Goal: Information Seeking & Learning: Check status

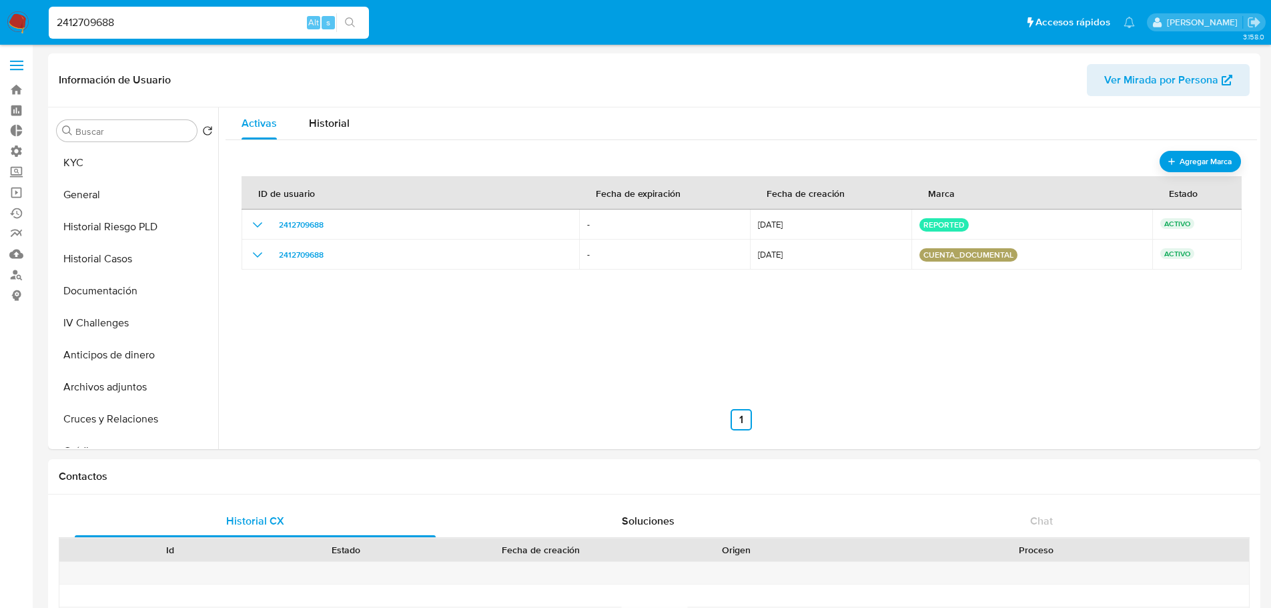
select select "10"
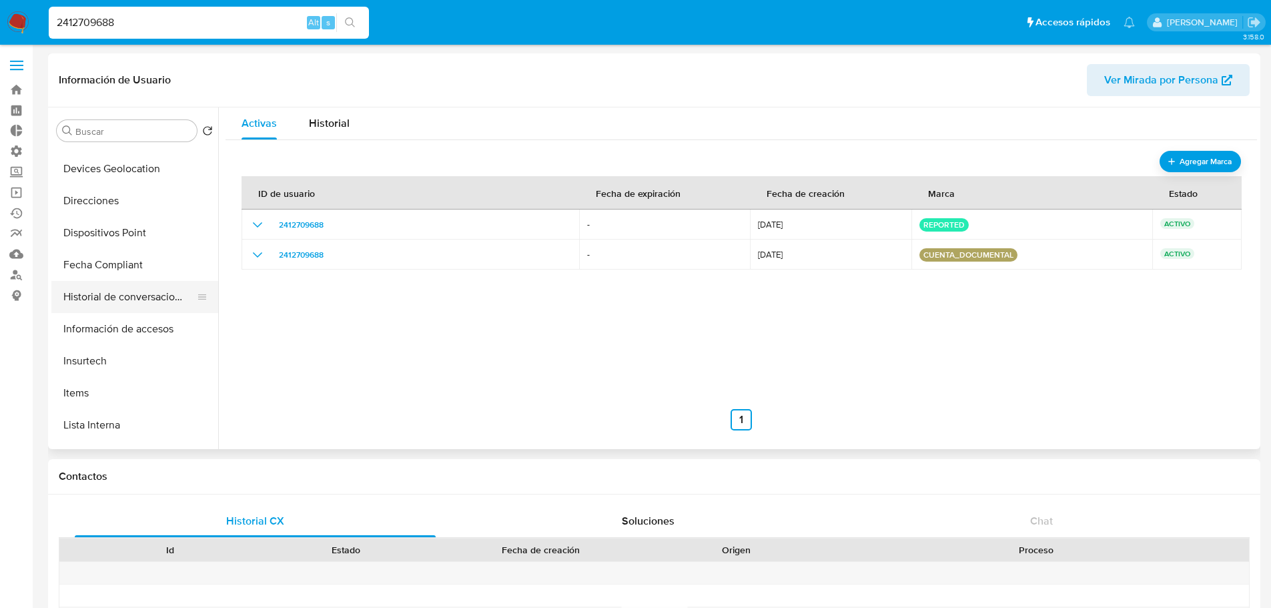
scroll to position [364, 0]
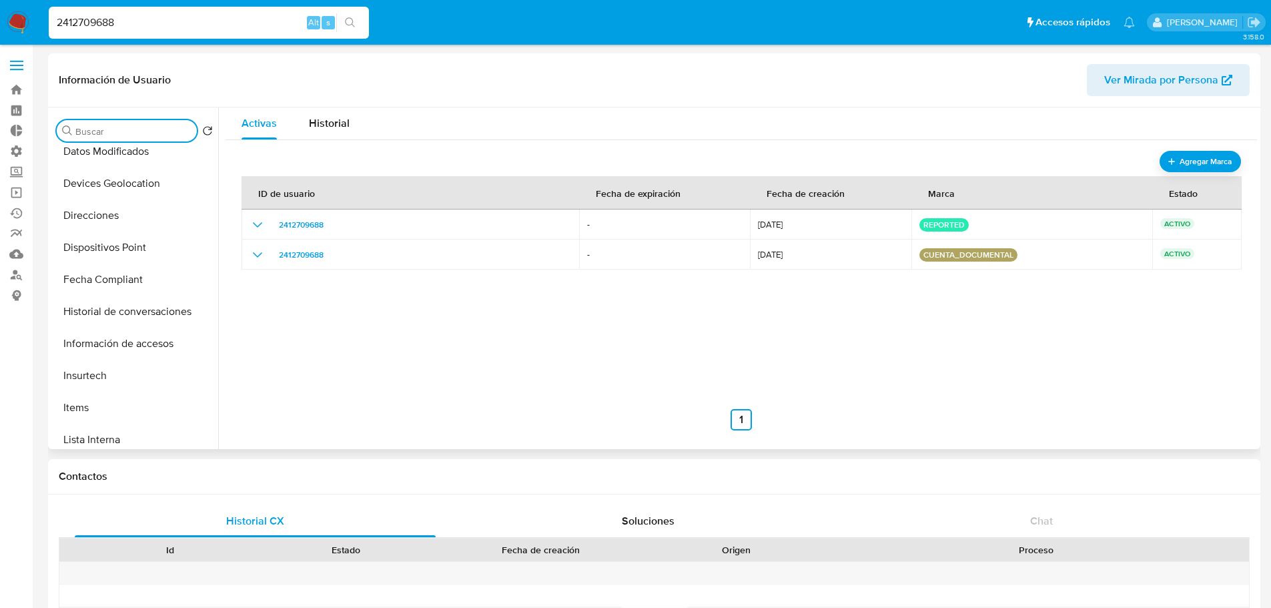
click at [110, 135] on input "Buscar" at bounding box center [133, 131] width 116 height 12
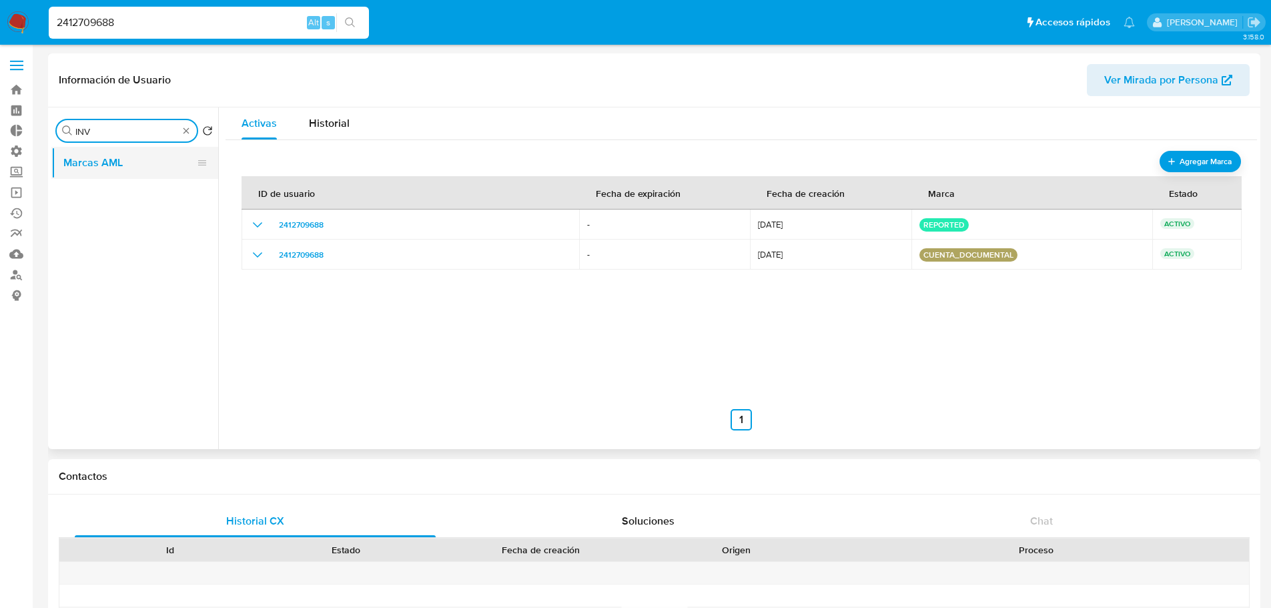
type input "INV"
click at [115, 129] on input "INV" at bounding box center [126, 131] width 103 height 12
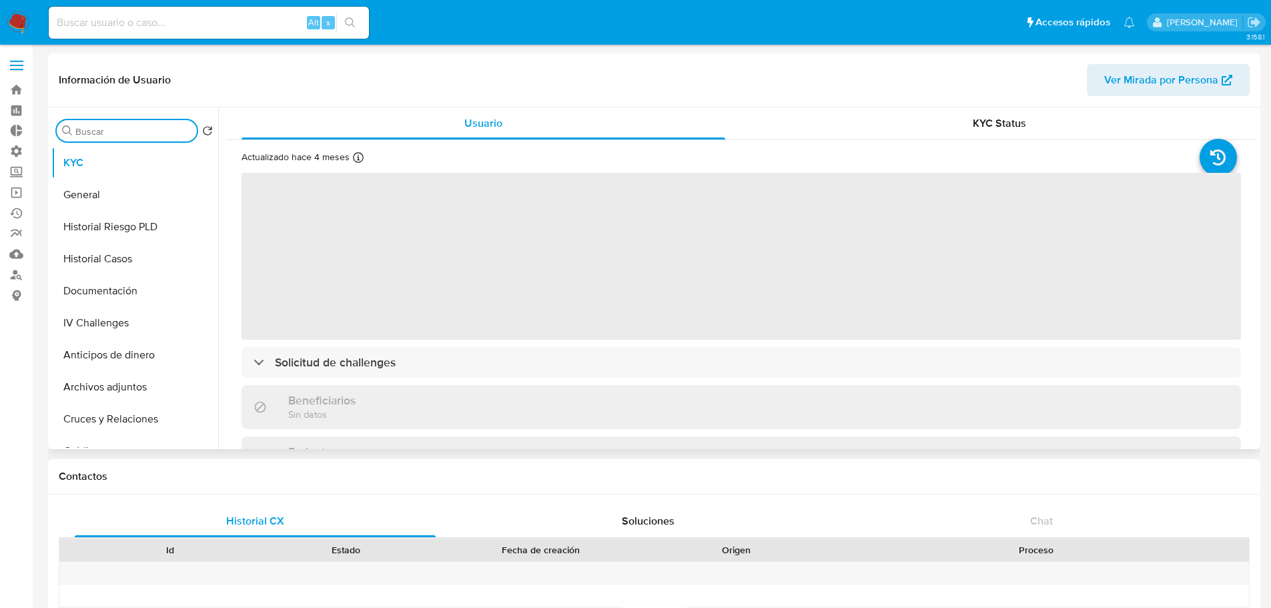
click at [150, 132] on input "Buscar" at bounding box center [133, 131] width 116 height 12
type input "INV"
select select "10"
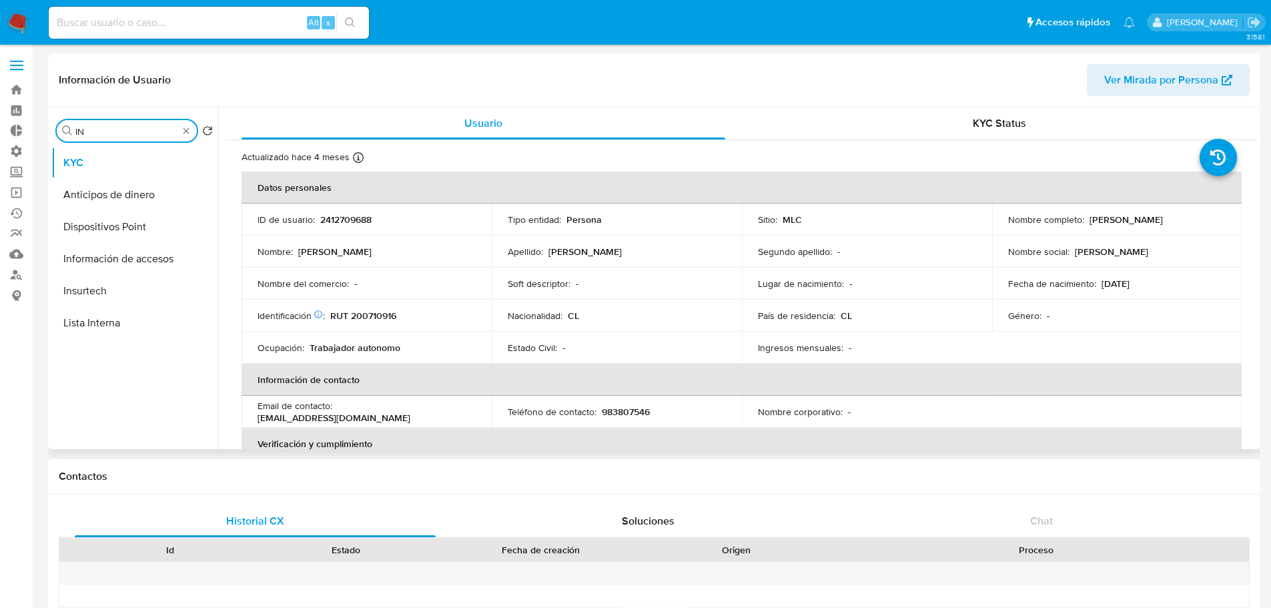
type input "I"
click at [155, 22] on input at bounding box center [209, 22] width 320 height 17
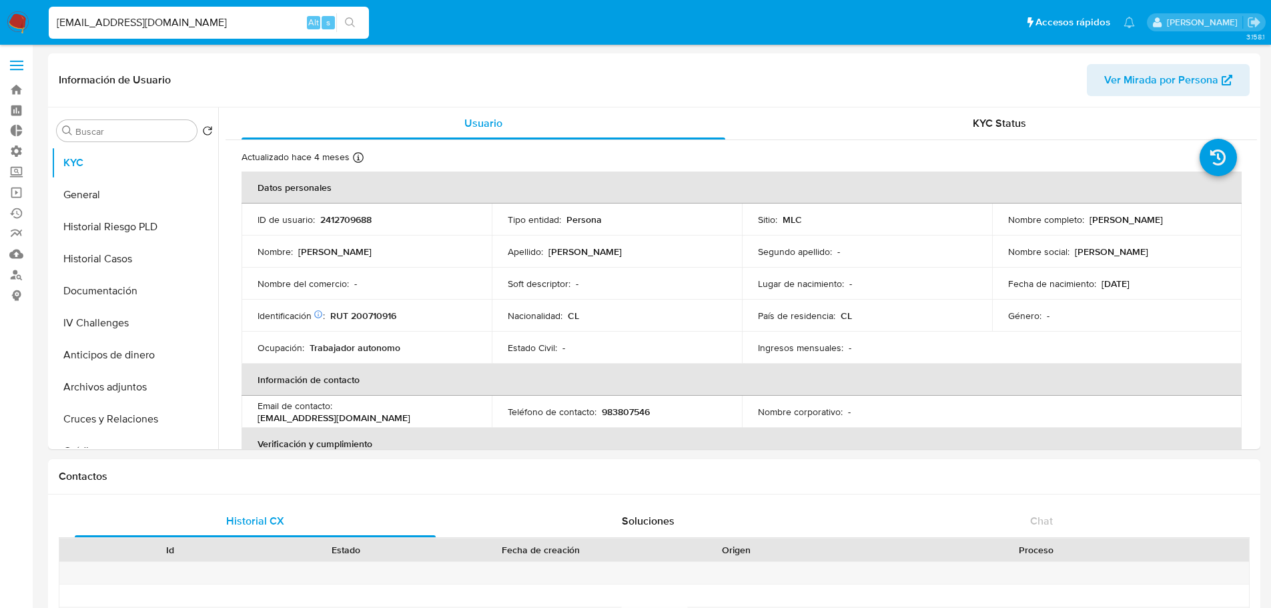
type input "ALANSC_92@HOTMAIL.COM"
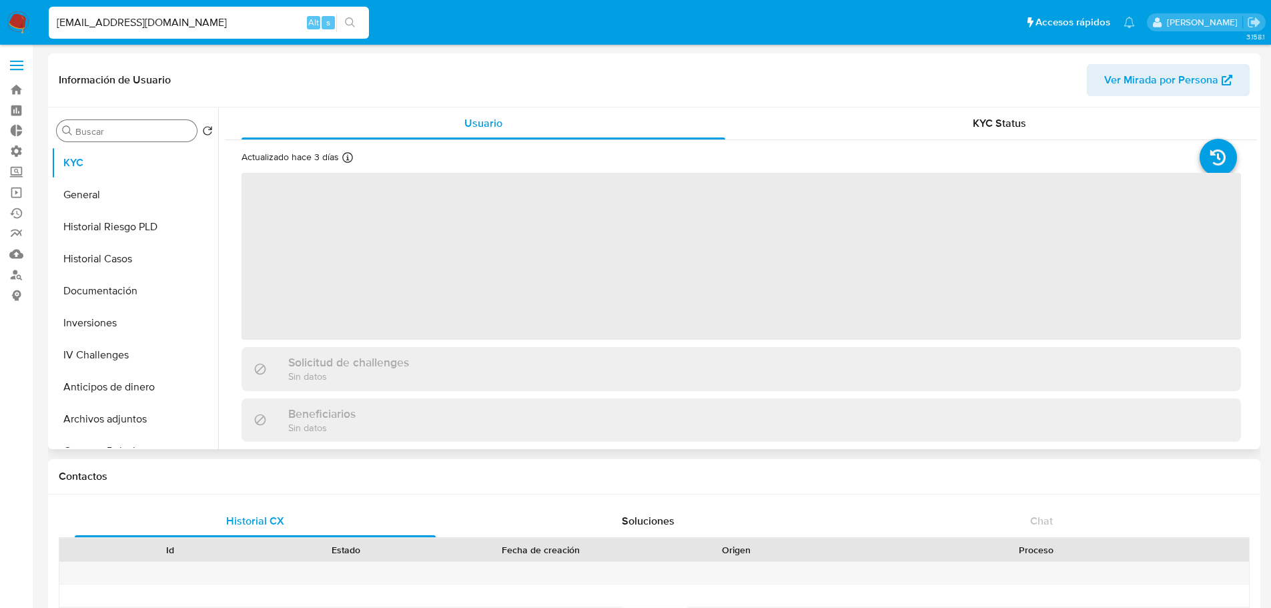
click at [158, 121] on div "Buscar" at bounding box center [127, 130] width 140 height 21
select select "10"
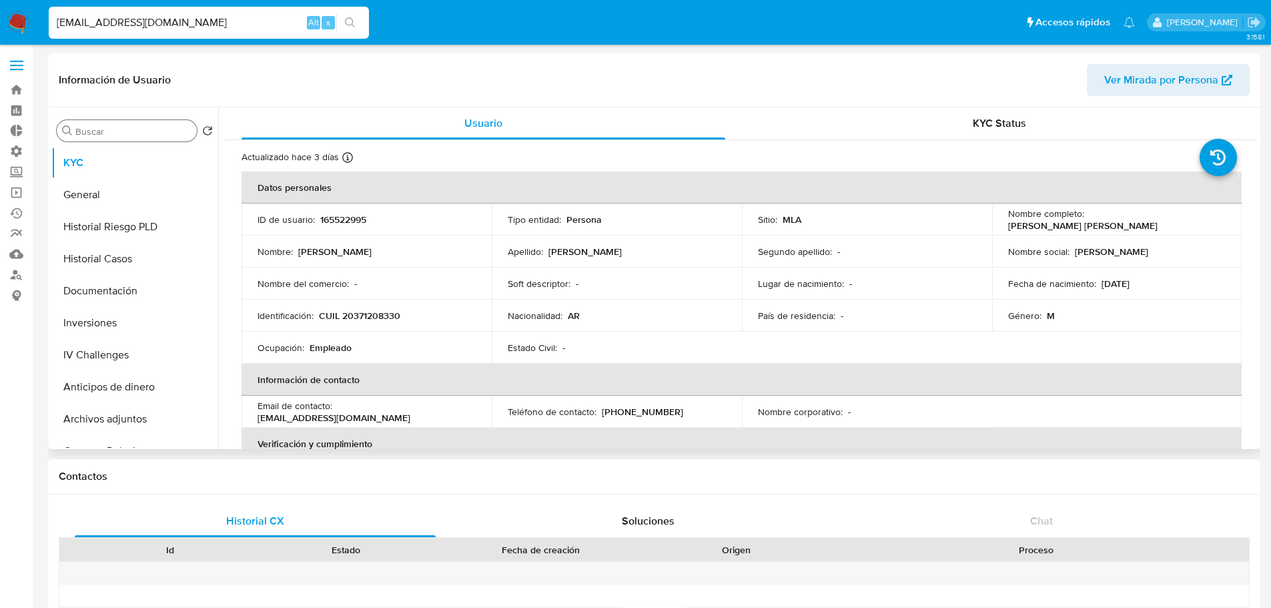
click at [164, 129] on input "Buscar" at bounding box center [133, 131] width 116 height 12
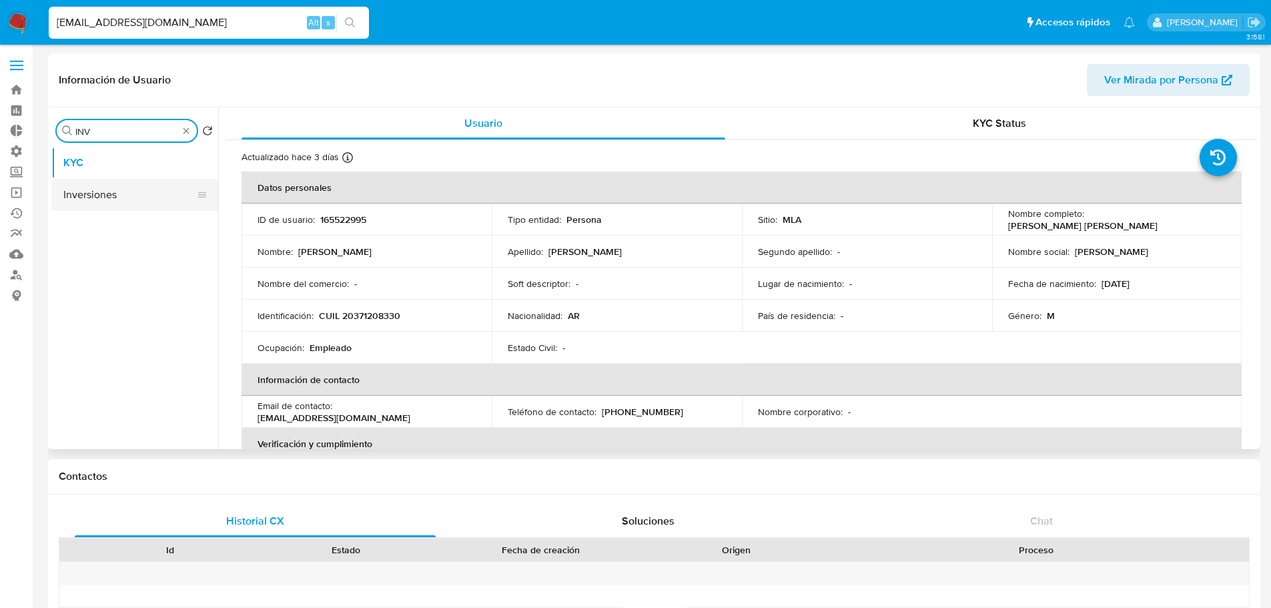
type input "INV"
click at [135, 188] on button "Inversiones" at bounding box center [129, 195] width 156 height 32
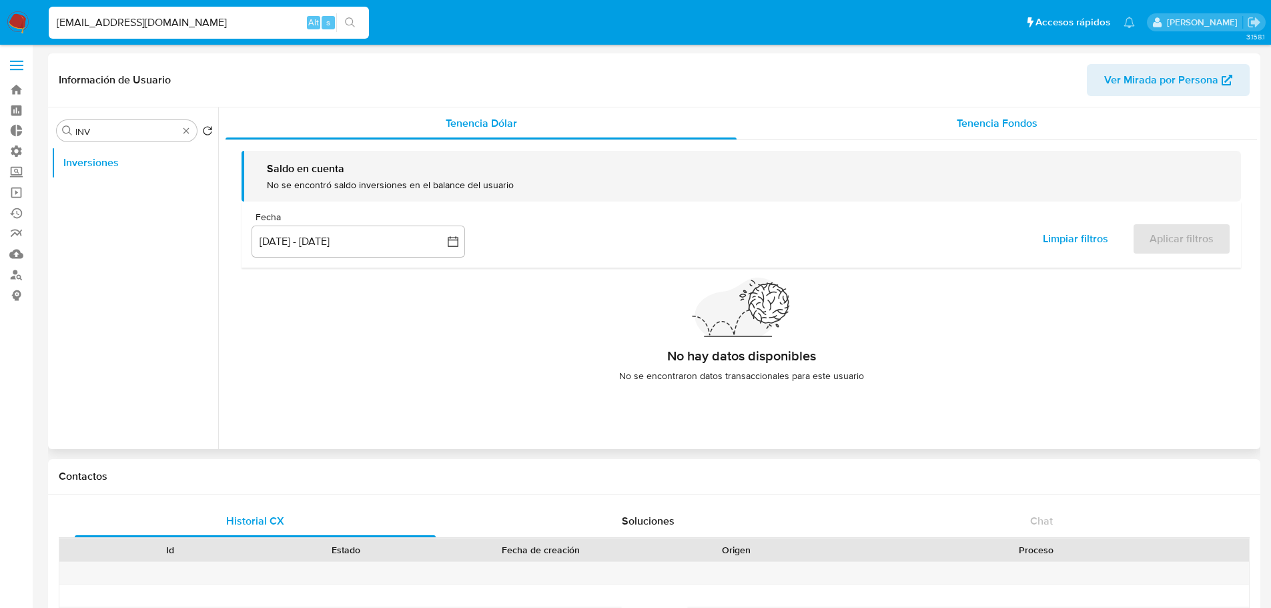
click at [946, 135] on div "Tenencia Fondos" at bounding box center [997, 123] width 521 height 32
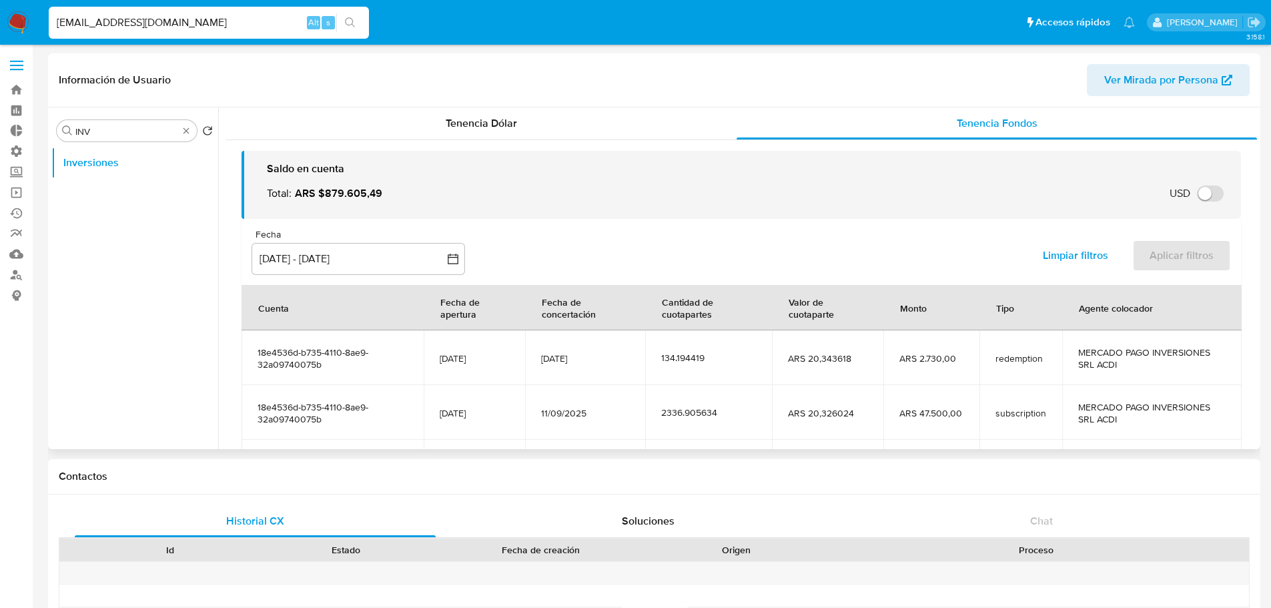
scroll to position [67, 0]
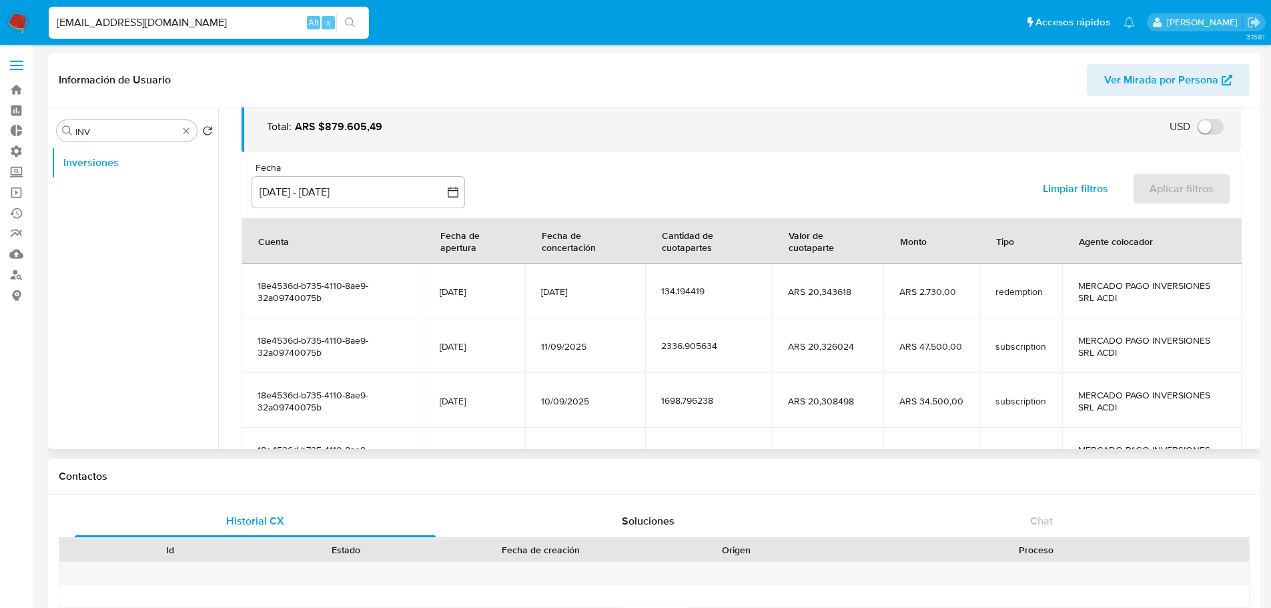
drag, startPoint x: 244, startPoint y: 300, endPoint x: 249, endPoint y: 286, distance: 14.4
click at [249, 286] on td "18e4536d-b735-4110-8ae9-32a09740075b" at bounding box center [333, 291] width 182 height 55
click at [601, 170] on div "Fecha inputDatePicker 18 jun 2025 - 15 sep 2025 18-06-2025:15-09-2025 Limpiar f…" at bounding box center [742, 185] width 1000 height 66
click at [822, 290] on span "ARS 20,343618" at bounding box center [828, 292] width 80 height 12
drag, startPoint x: 822, startPoint y: 290, endPoint x: 838, endPoint y: 332, distance: 44.8
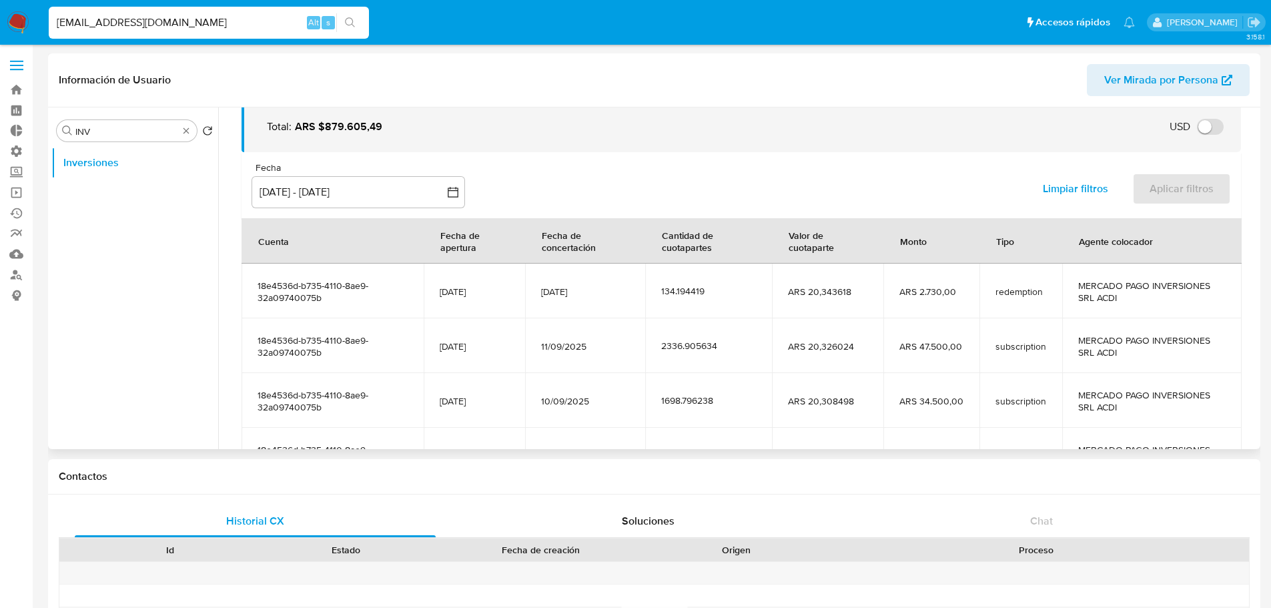
click at [823, 290] on span "ARS 20,343618" at bounding box center [828, 292] width 80 height 12
click at [842, 422] on td "ARS 20,308498" at bounding box center [828, 400] width 112 height 55
drag, startPoint x: 1170, startPoint y: 350, endPoint x: 338, endPoint y: 334, distance: 832.4
click at [338, 334] on tr "18e4536d-b735-4110-8ae9-32a09740075b 10/09/2019 11/09/2025 2336.905634 ARS 20,3…" at bounding box center [742, 345] width 1000 height 55
click at [402, 351] on span "18e4536d-b735-4110-8ae9-32a09740075b" at bounding box center [333, 346] width 150 height 24
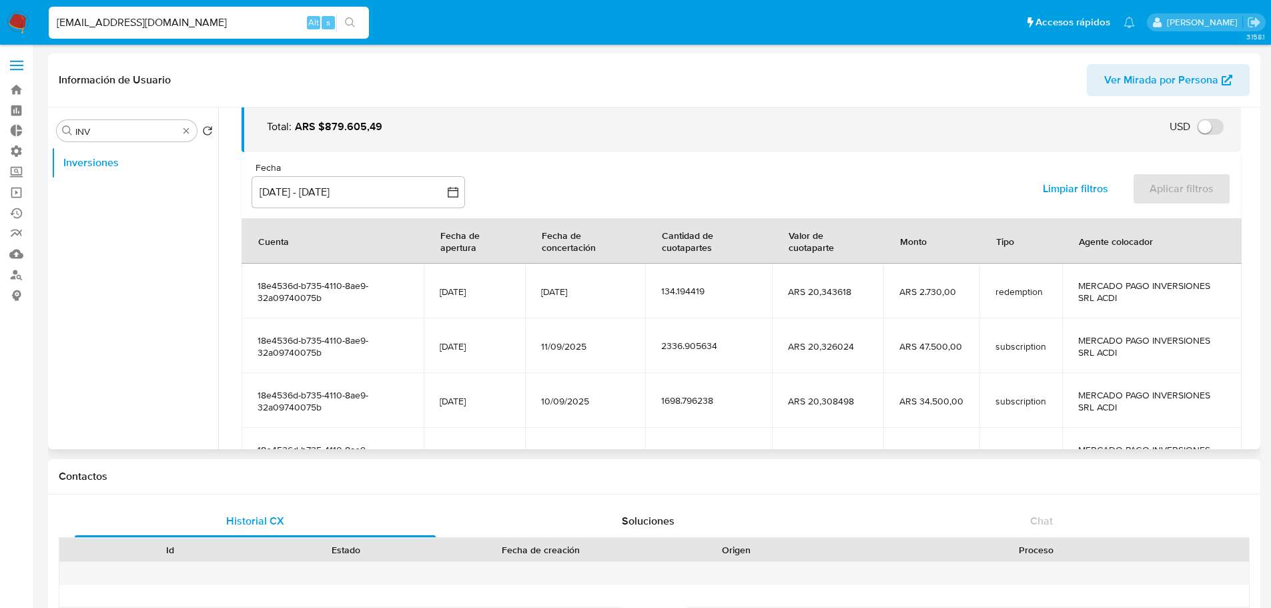
drag, startPoint x: 717, startPoint y: 348, endPoint x: 745, endPoint y: 348, distance: 28.0
click at [745, 348] on div "2336.905634" at bounding box center [708, 346] width 94 height 12
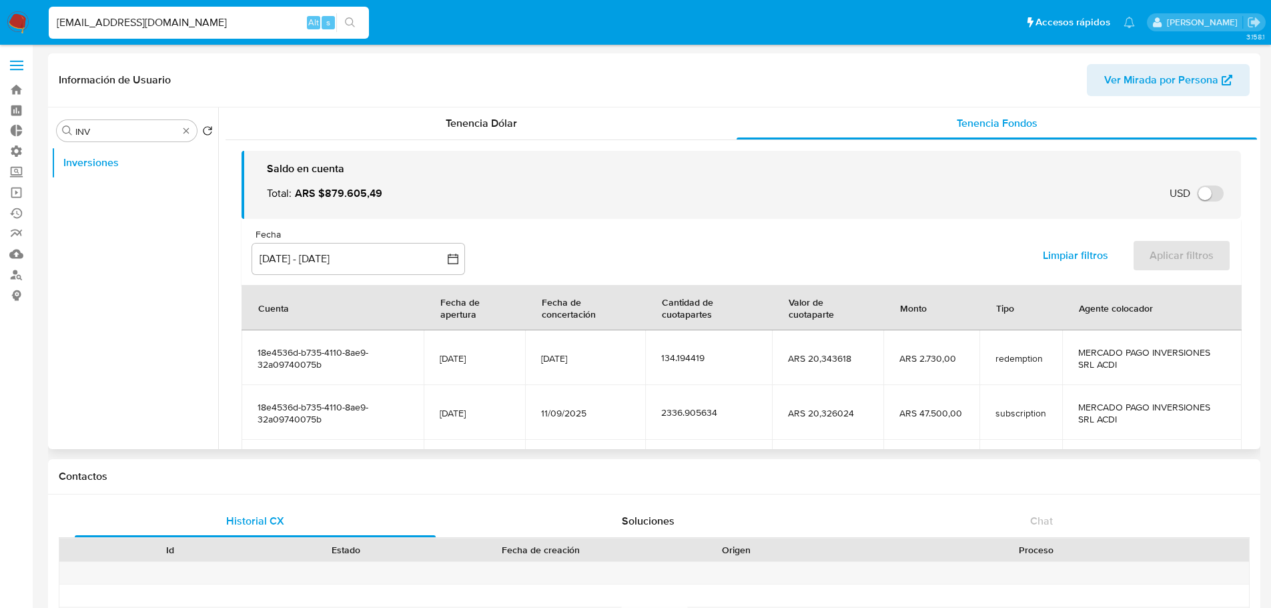
click at [743, 397] on td "2336.905634" at bounding box center [708, 412] width 126 height 55
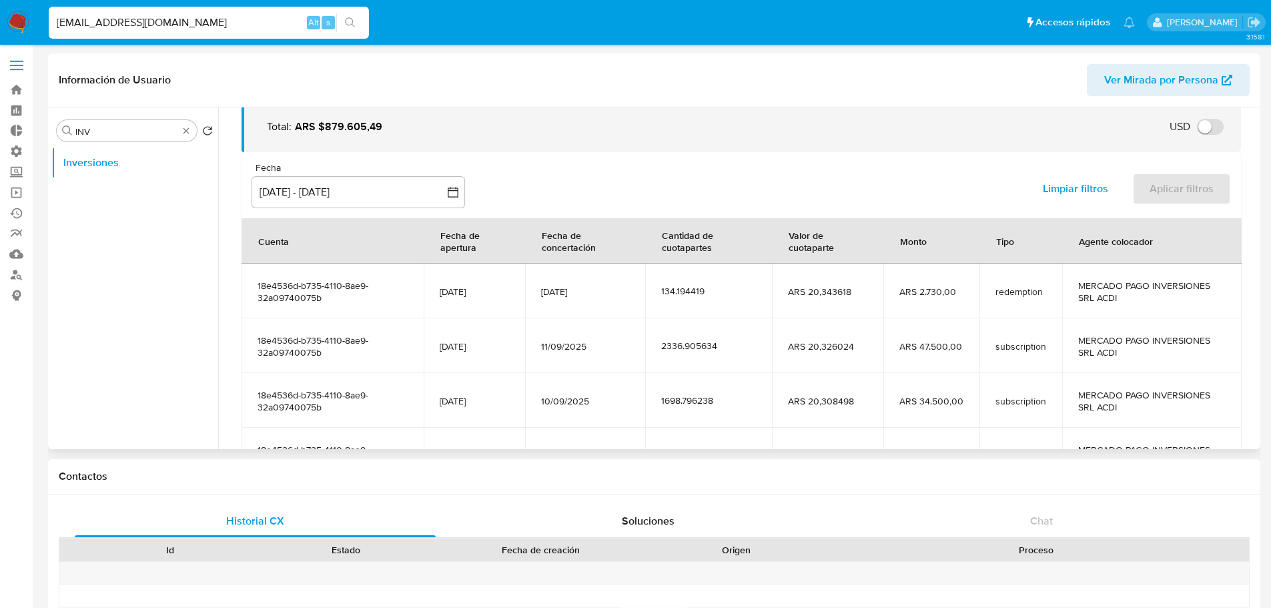
drag, startPoint x: 784, startPoint y: 346, endPoint x: 878, endPoint y: 346, distance: 94.8
click at [878, 346] on td "ARS 20,326024" at bounding box center [828, 345] width 112 height 55
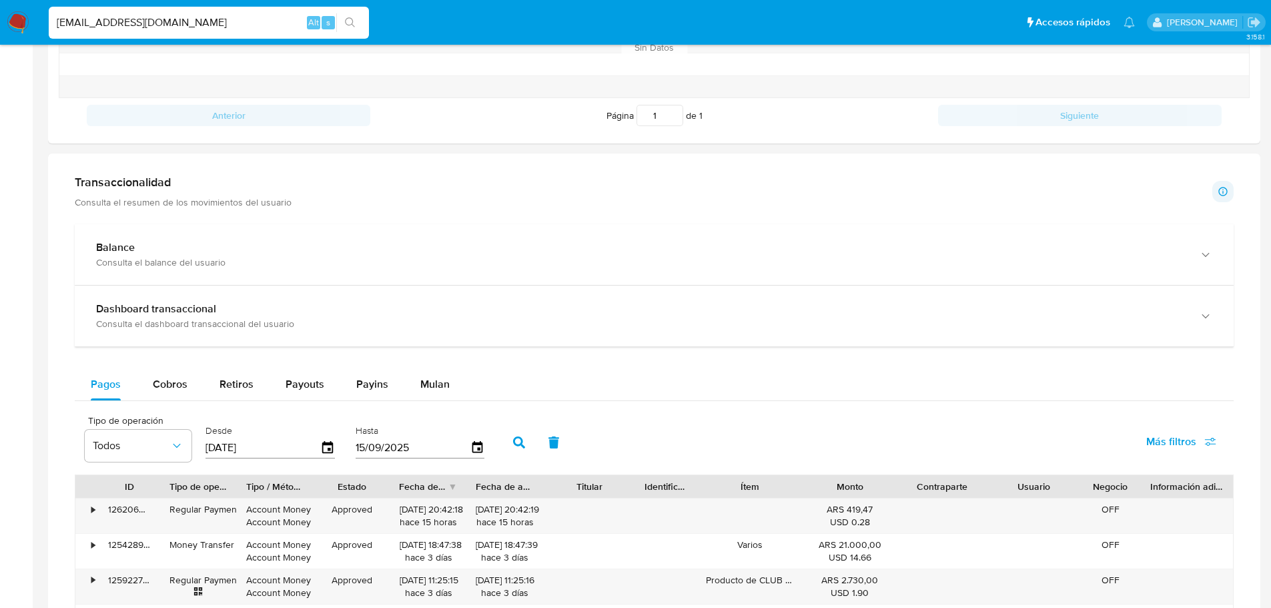
scroll to position [601, 0]
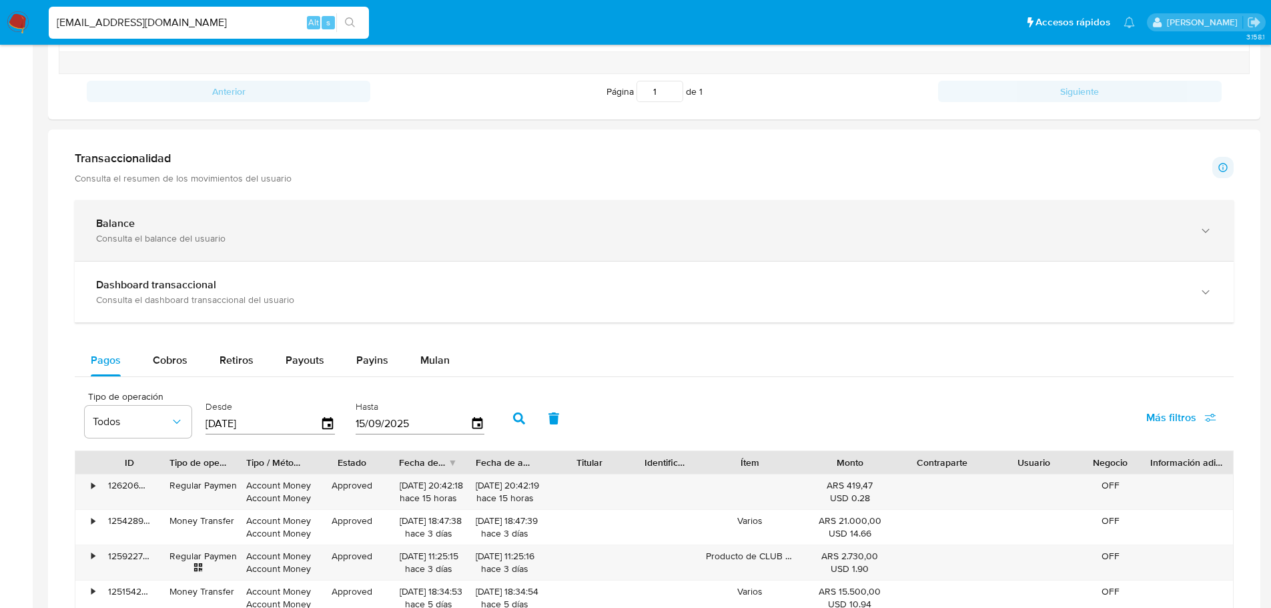
click at [394, 242] on div "Consulta el balance del usuario" at bounding box center [641, 238] width 1090 height 12
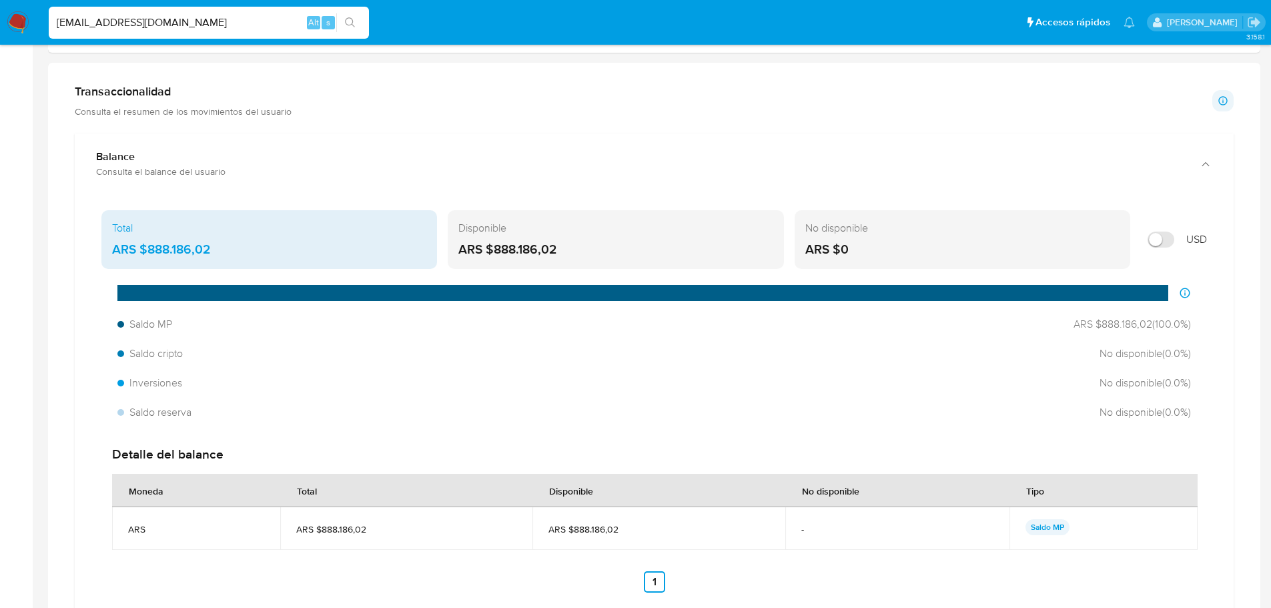
scroll to position [734, 0]
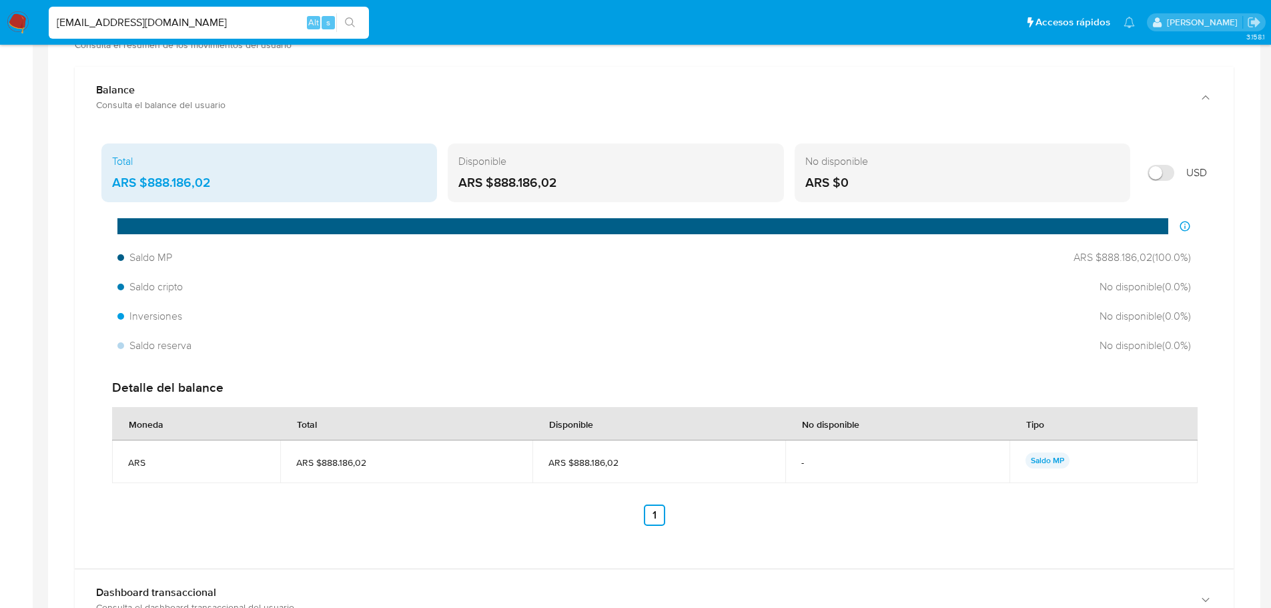
click at [178, 467] on span "ARS" at bounding box center [196, 463] width 136 height 12
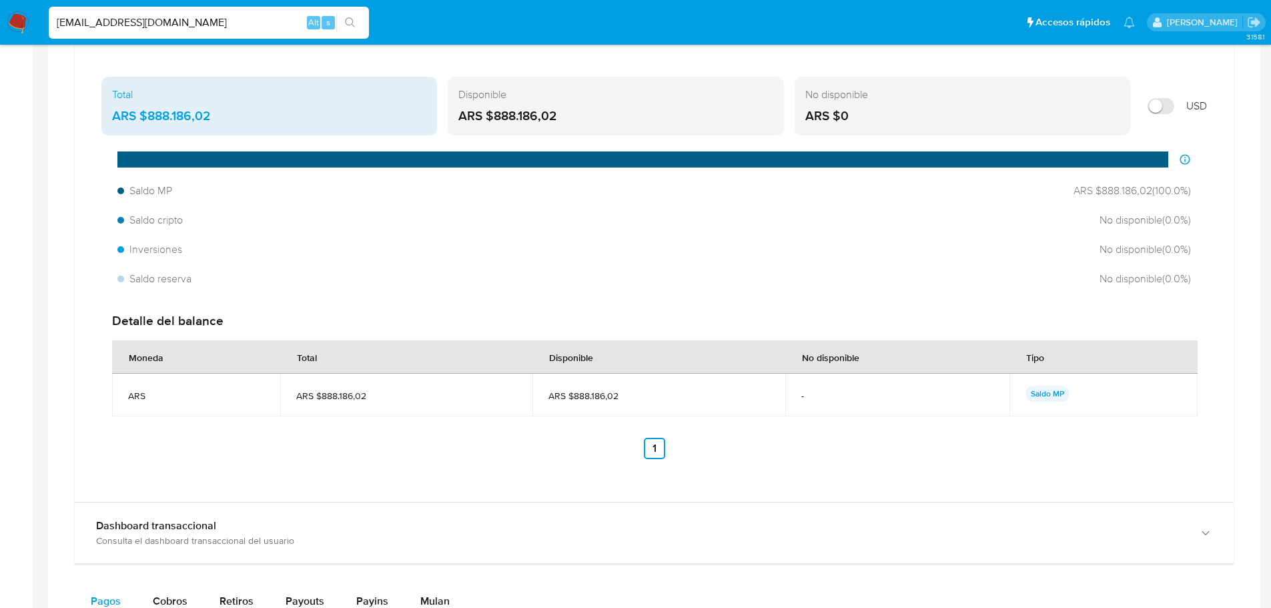
scroll to position [868, 0]
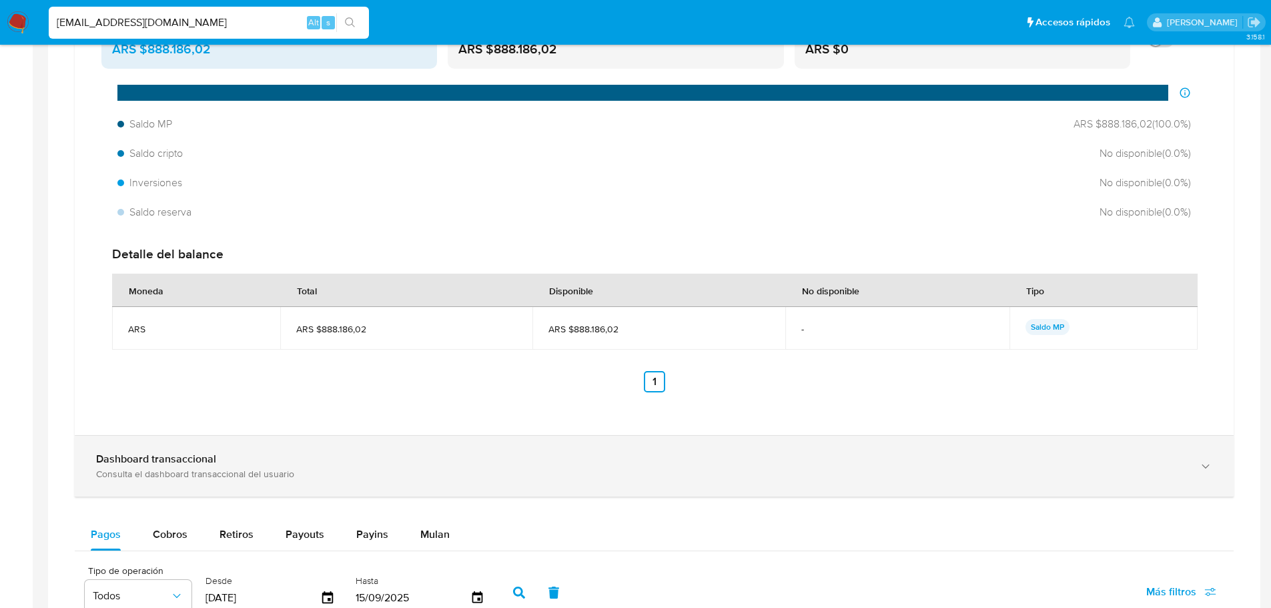
click at [212, 458] on b "Dashboard transaccional" at bounding box center [156, 458] width 120 height 15
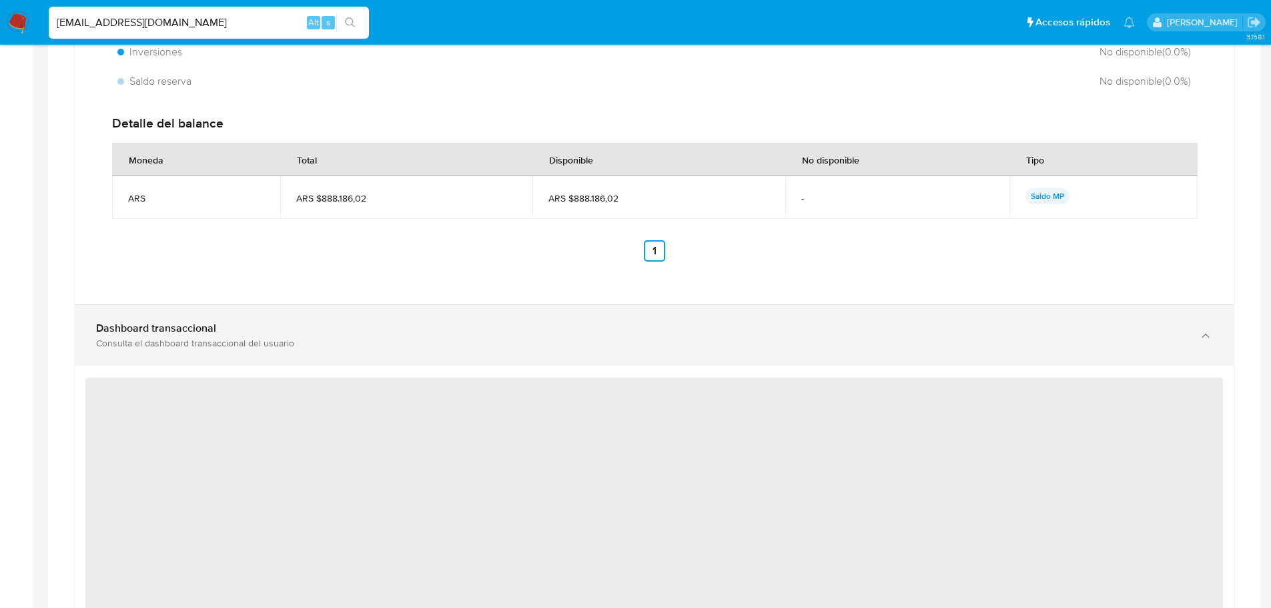
scroll to position [1001, 0]
click at [211, 334] on div "Consulta el dashboard transaccional del usuario" at bounding box center [641, 340] width 1090 height 12
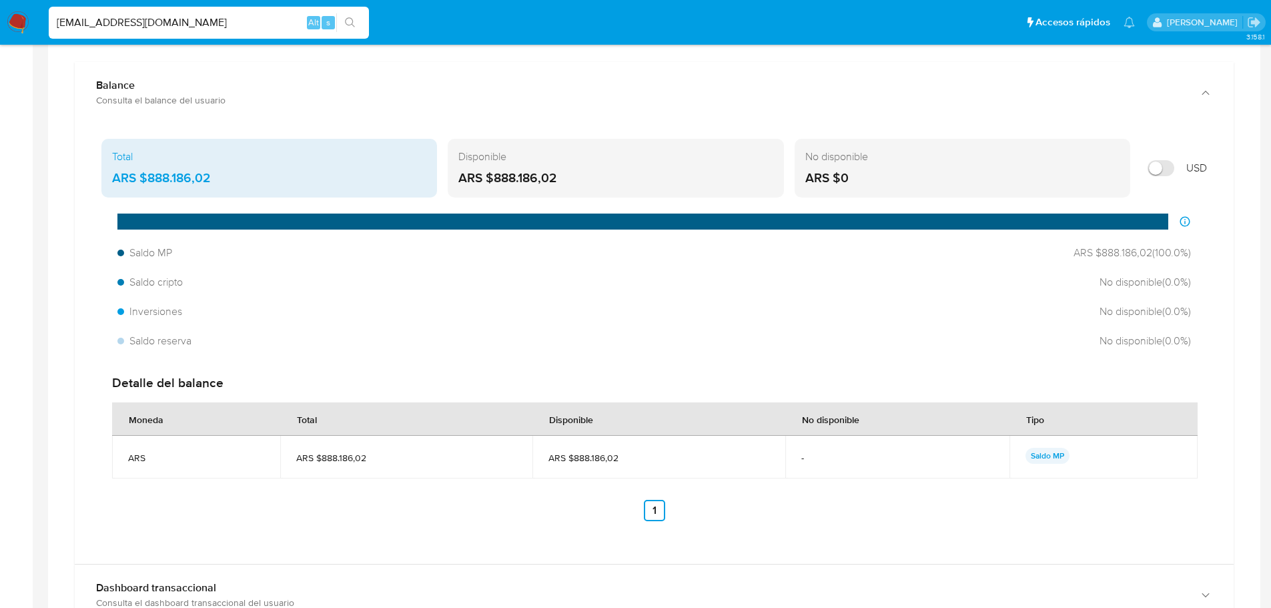
scroll to position [734, 0]
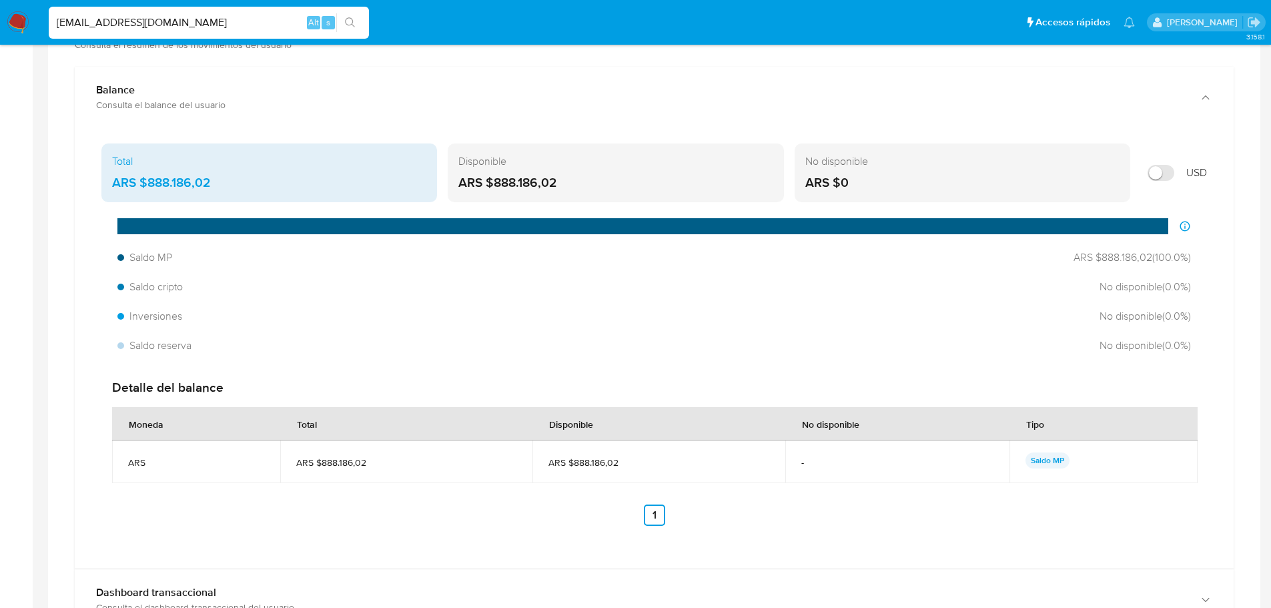
click at [612, 186] on div "ARS $888.186,02" at bounding box center [616, 182] width 314 height 17
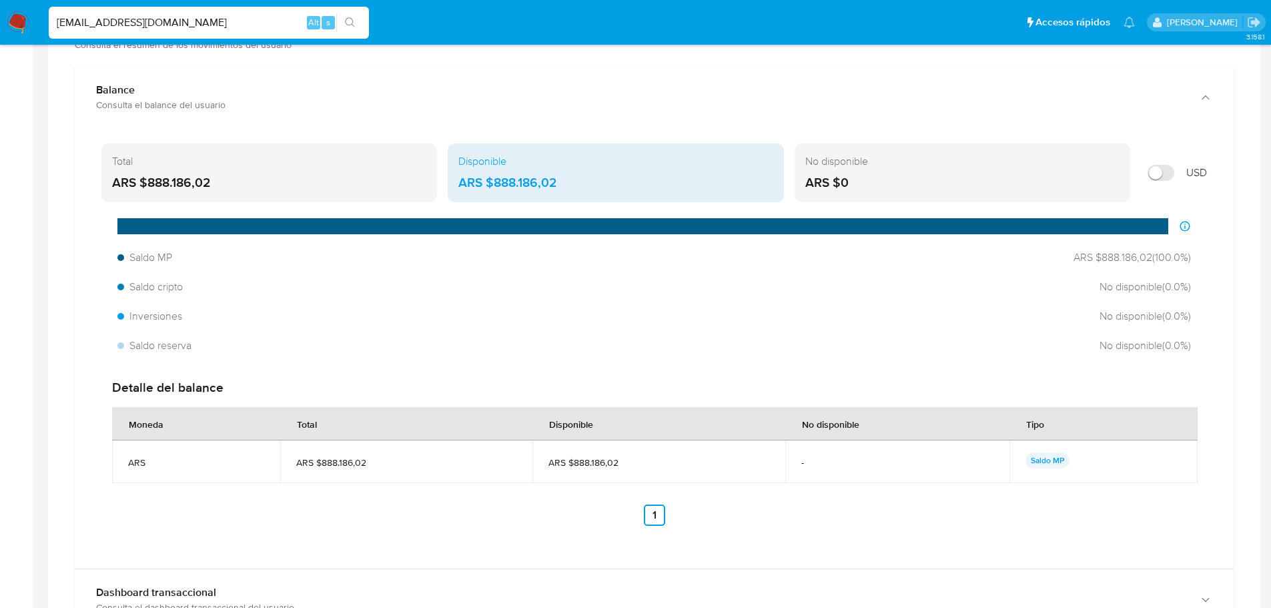
click at [954, 174] on div "ARS $0" at bounding box center [963, 182] width 314 height 17
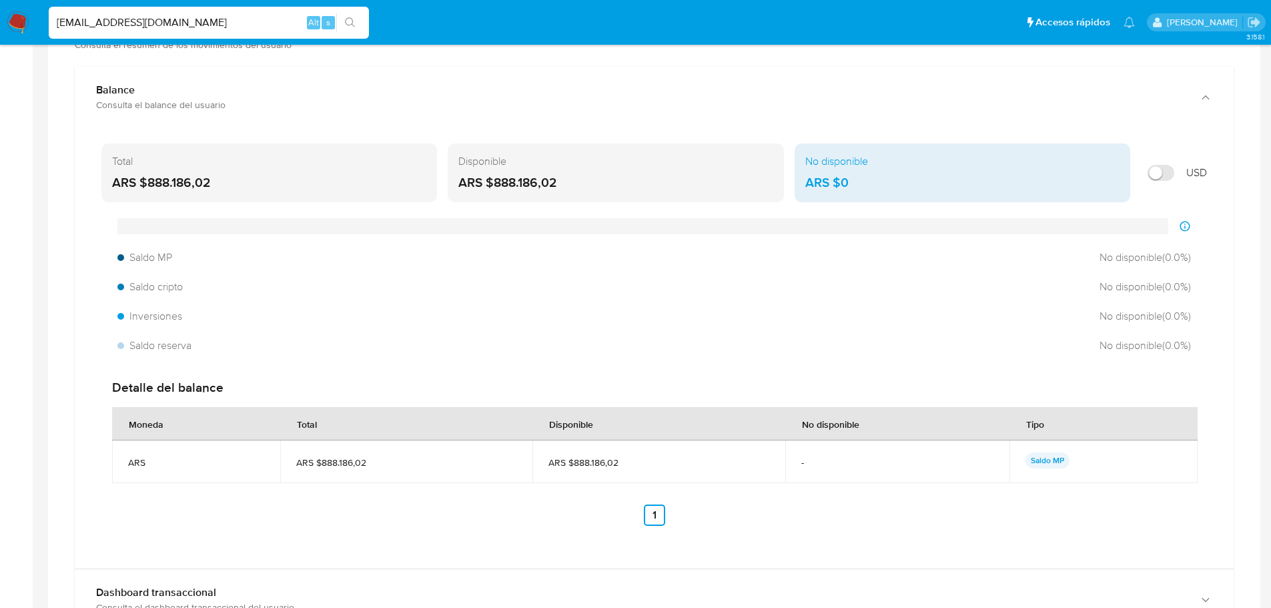
click at [250, 179] on div "ARS $888.186,02" at bounding box center [269, 182] width 314 height 17
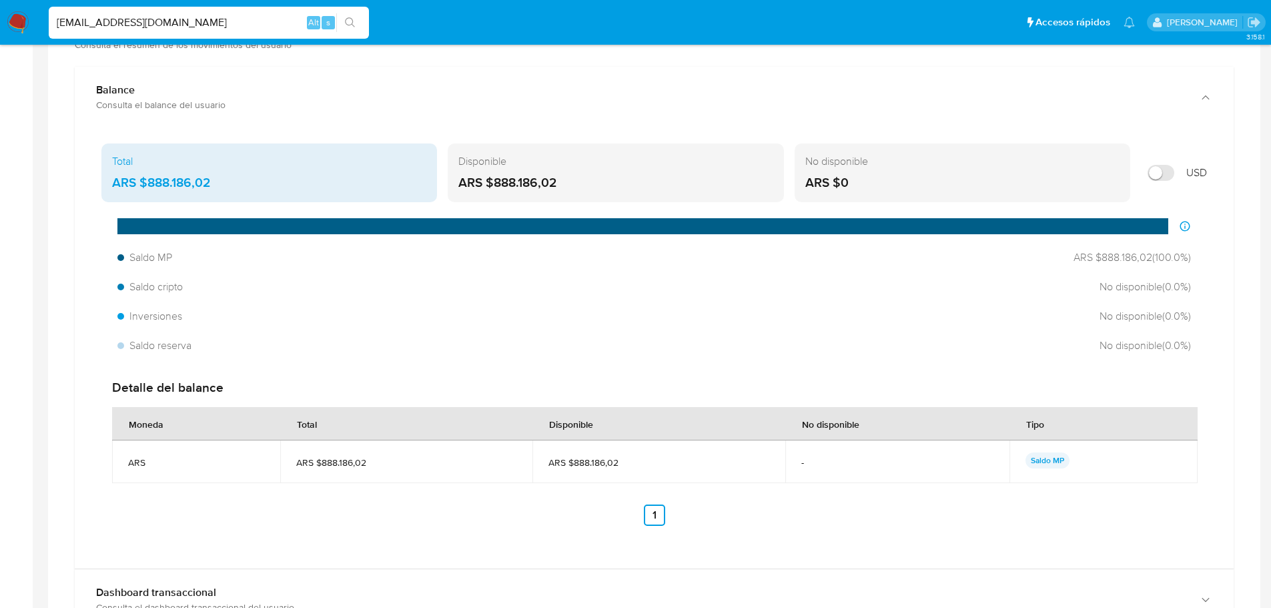
click at [1170, 170] on input "Mostrar en USD" at bounding box center [1161, 173] width 27 height 16
click at [1167, 170] on input "Mostrar en USD" at bounding box center [1161, 173] width 27 height 16
checkbox input "false"
click at [172, 291] on span "Saldo cripto" at bounding box center [151, 287] width 69 height 15
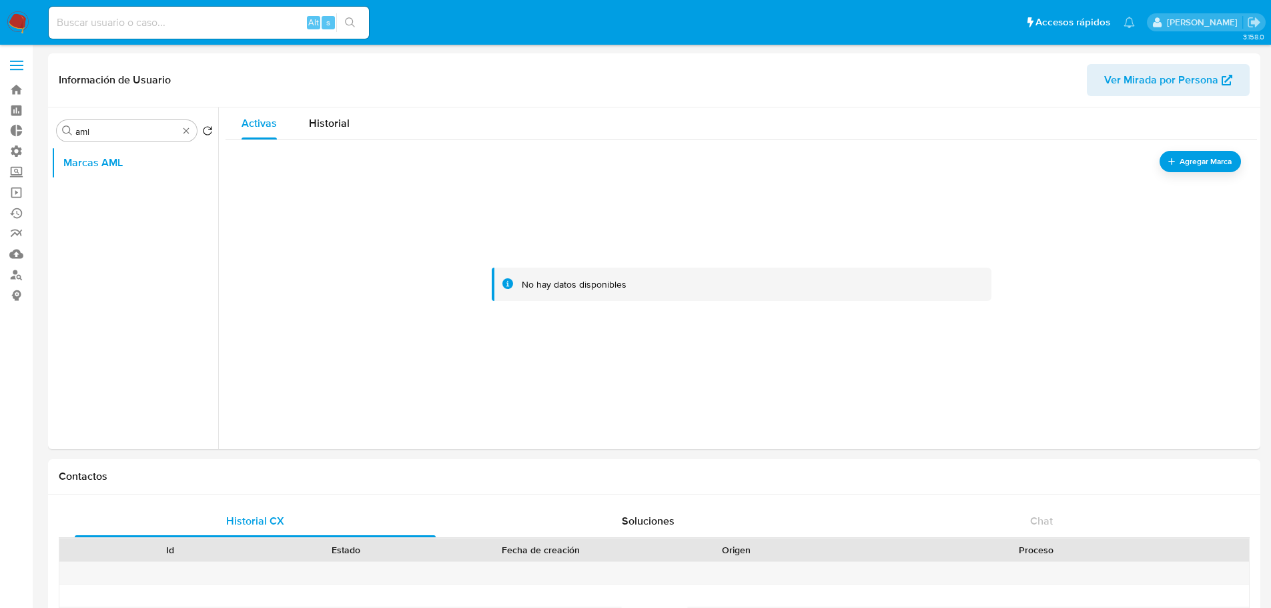
select select "10"
click at [18, 91] on link "Bandeja" at bounding box center [79, 89] width 159 height 21
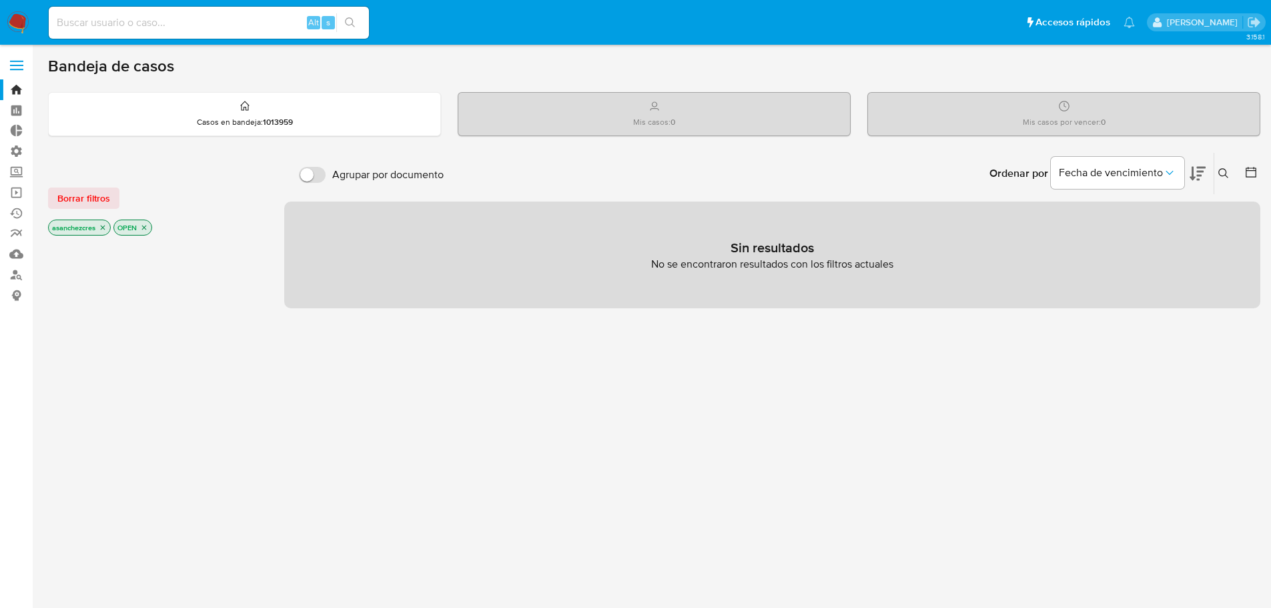
click at [104, 230] on icon "close-filter" at bounding box center [103, 228] width 8 height 8
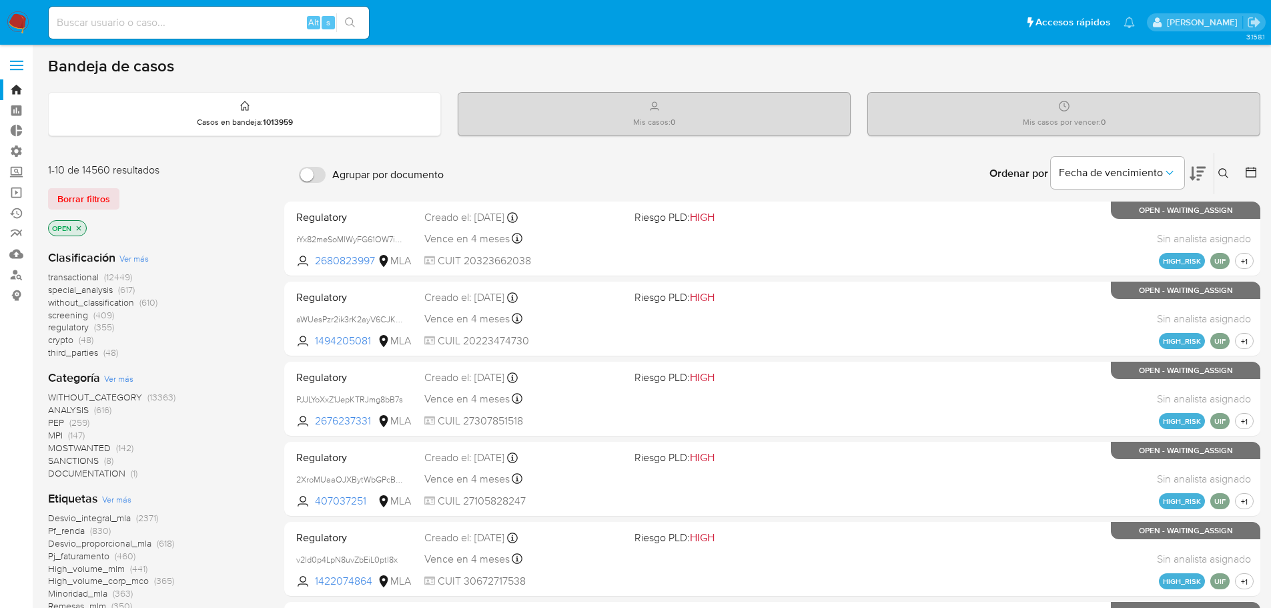
click at [81, 227] on icon "close-filter" at bounding box center [79, 228] width 8 height 8
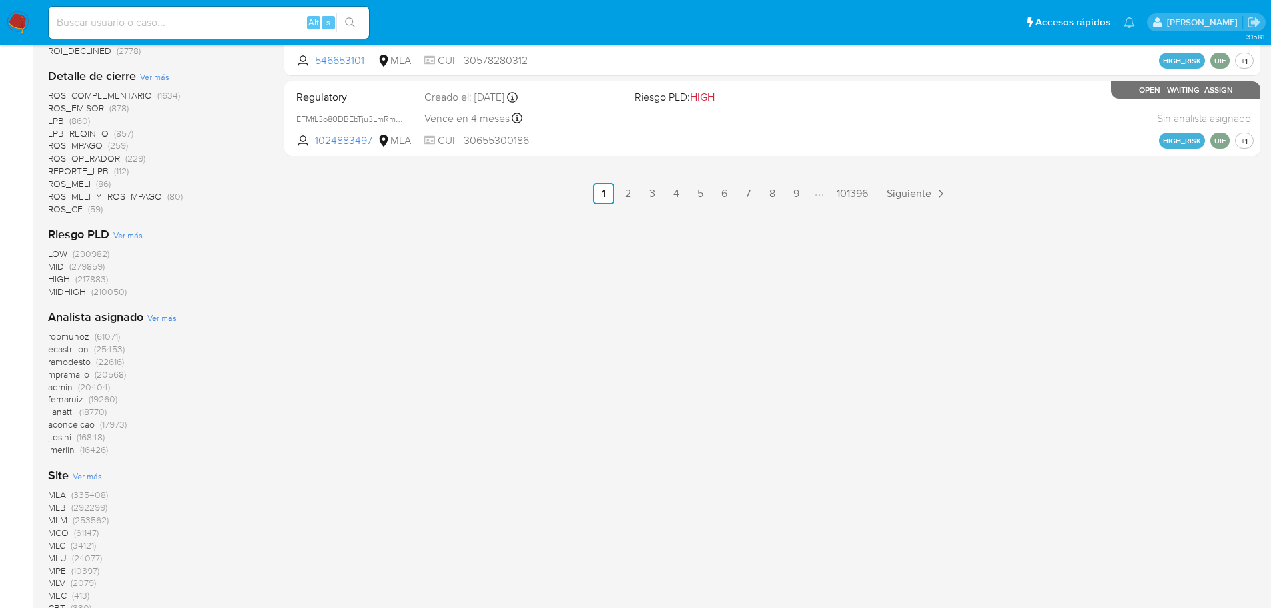
scroll to position [970, 0]
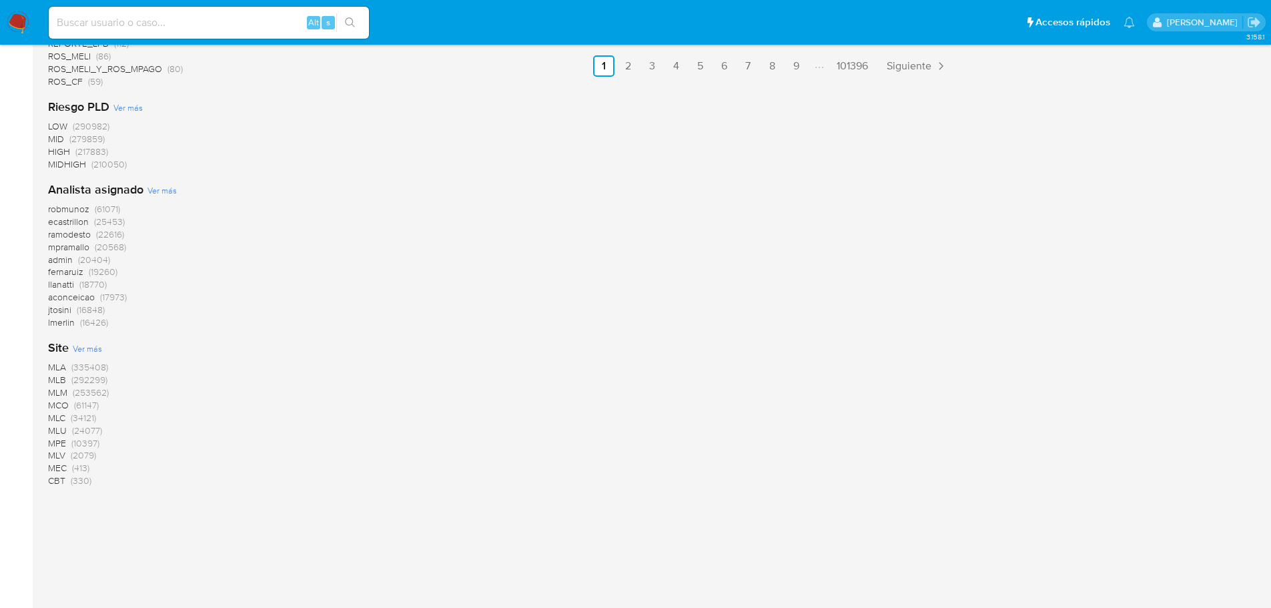
click at [81, 381] on span "(292299)" at bounding box center [89, 379] width 36 height 13
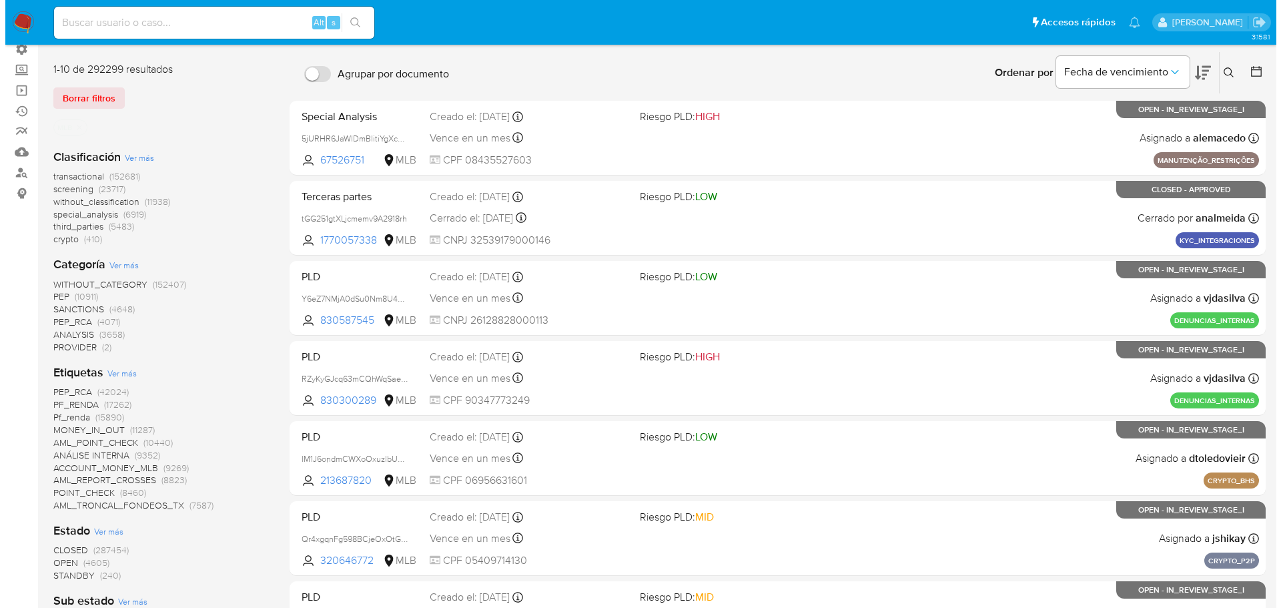
scroll to position [78, 0]
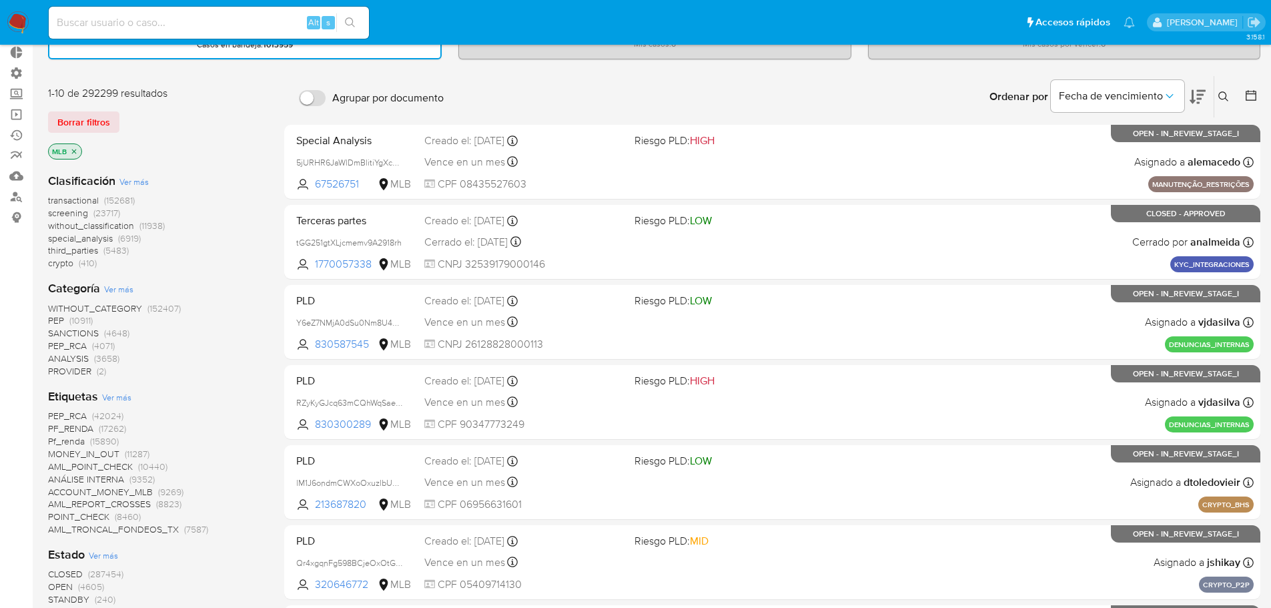
click at [116, 400] on span "Ver más" at bounding box center [116, 397] width 29 height 12
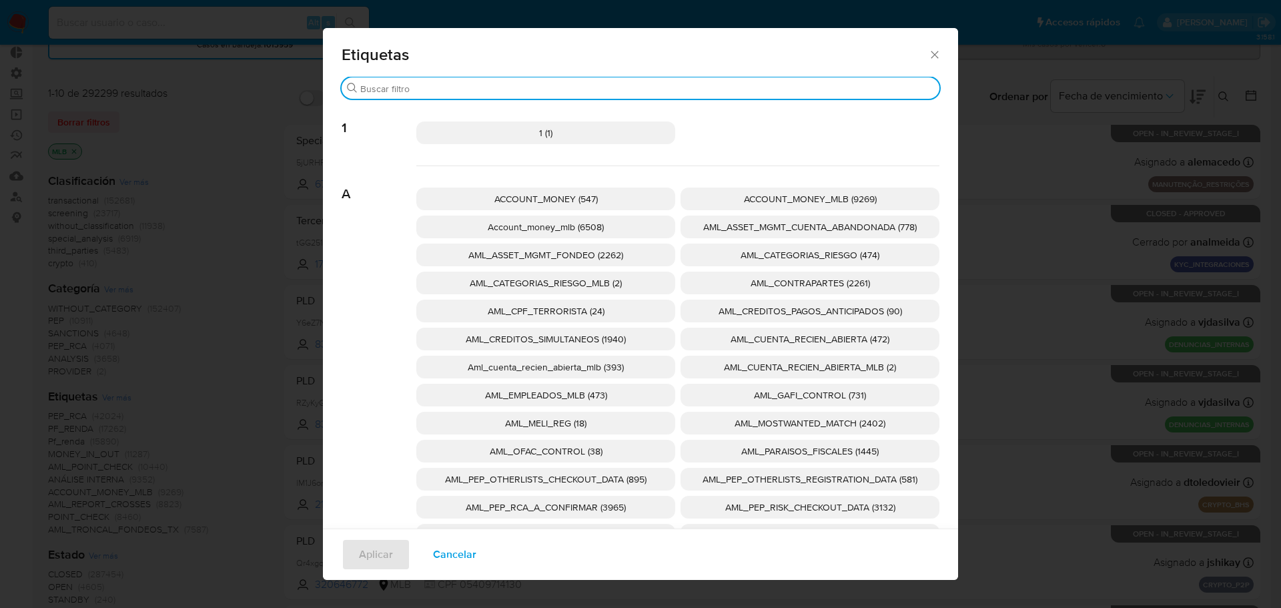
click at [490, 83] on input "Buscar" at bounding box center [647, 89] width 574 height 12
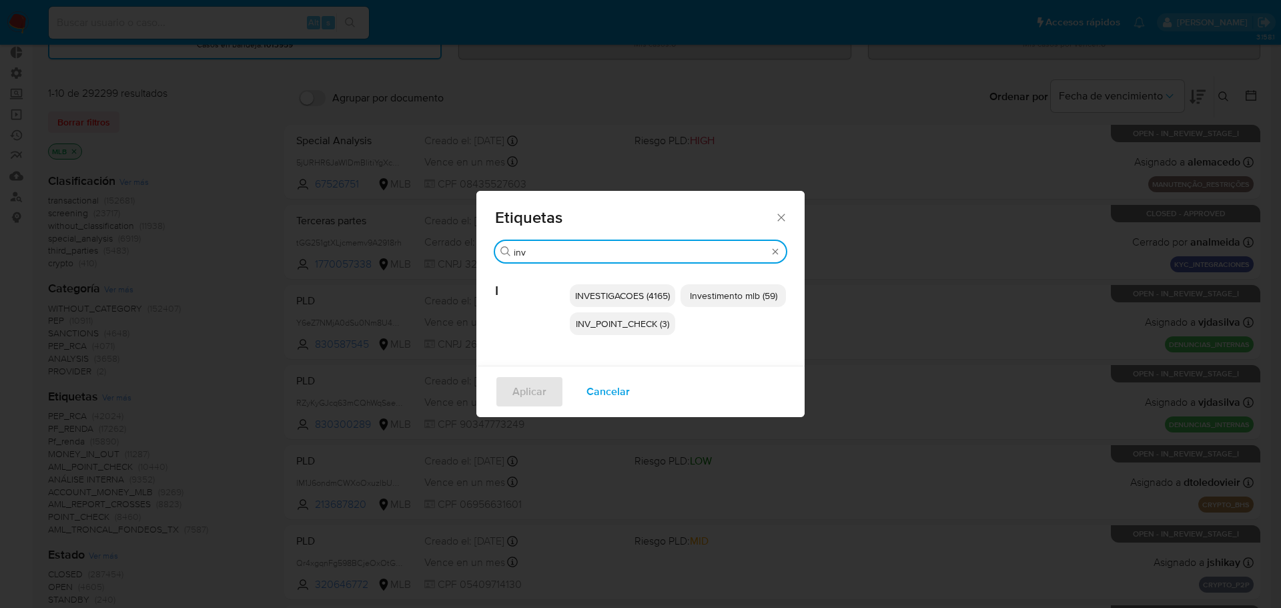
type input "inv"
click at [713, 298] on span "Investimento mlb (59)" at bounding box center [733, 295] width 87 height 13
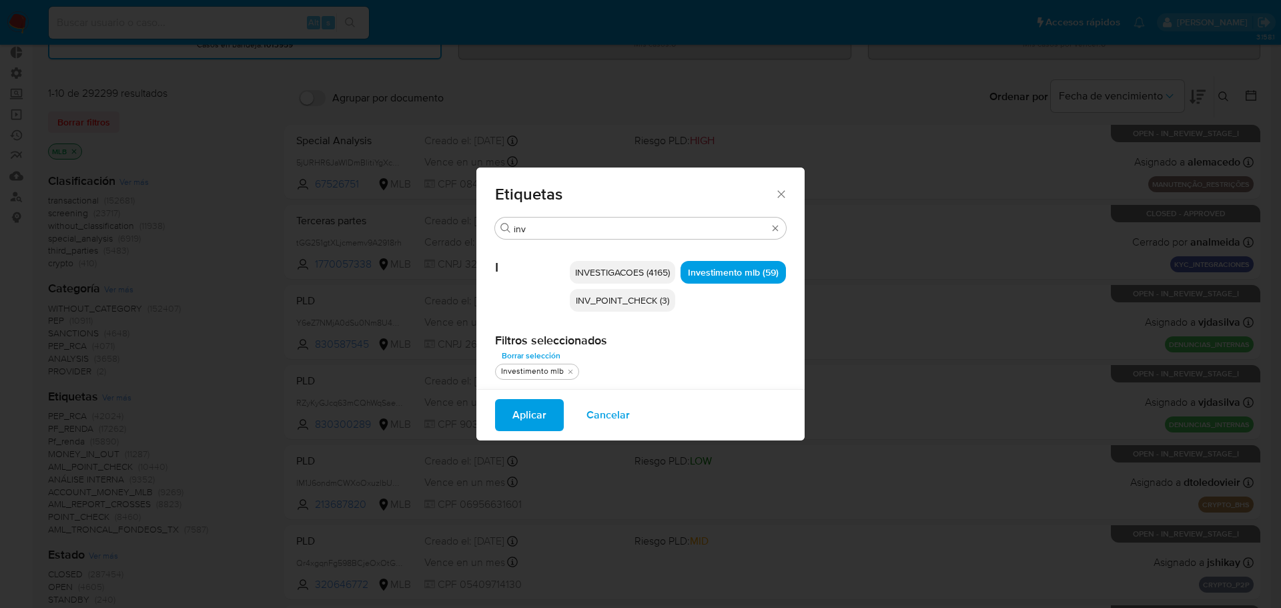
click at [548, 416] on button "Aplicar" at bounding box center [529, 415] width 69 height 32
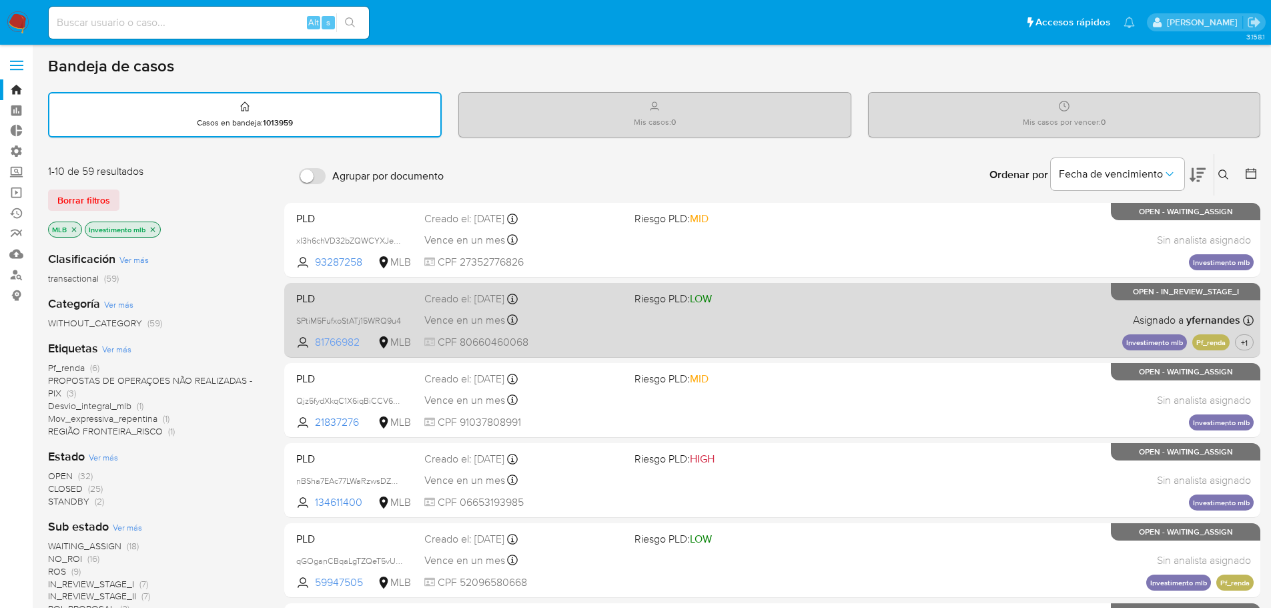
click at [345, 342] on span "81766982" at bounding box center [345, 342] width 60 height 15
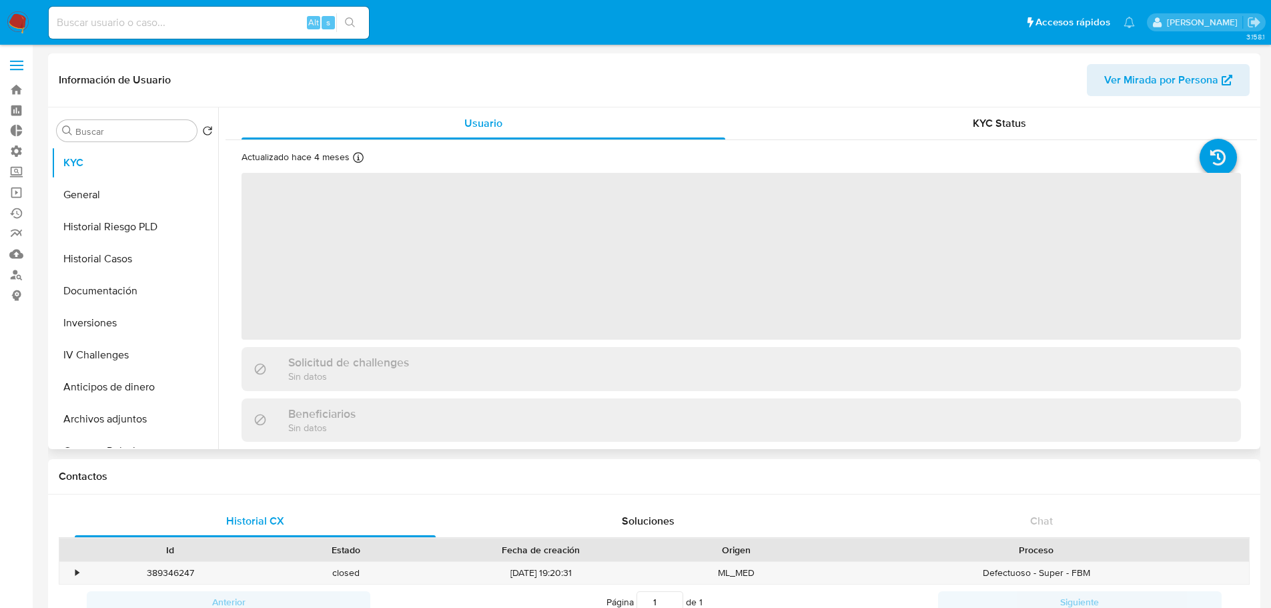
select select "10"
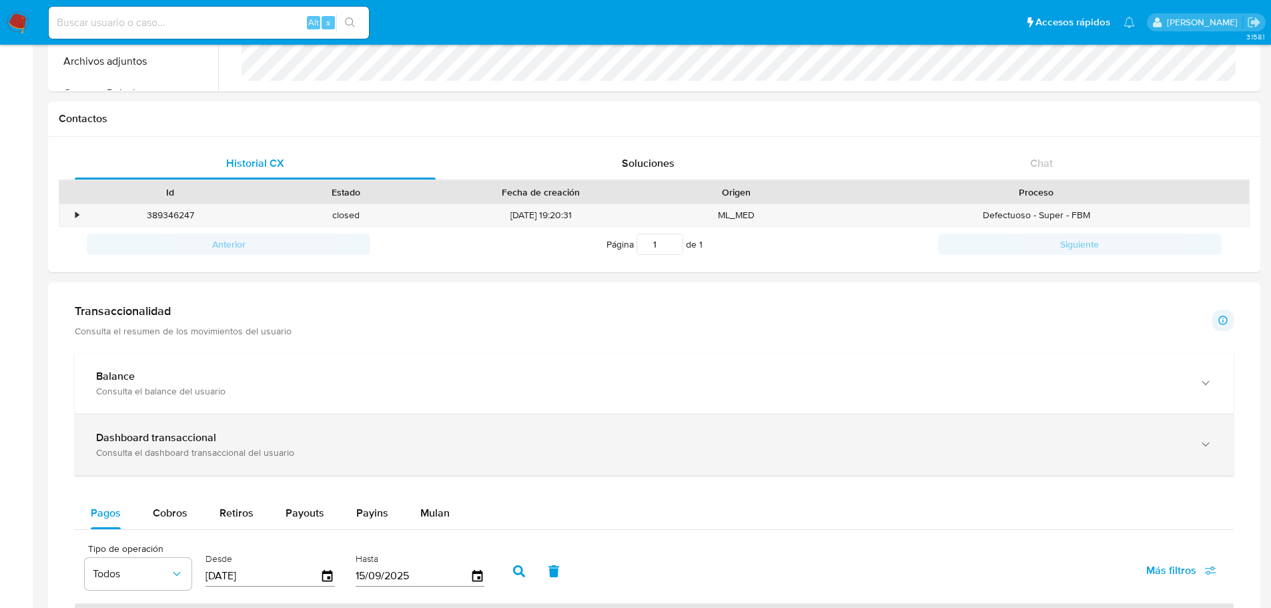
scroll to position [355, 0]
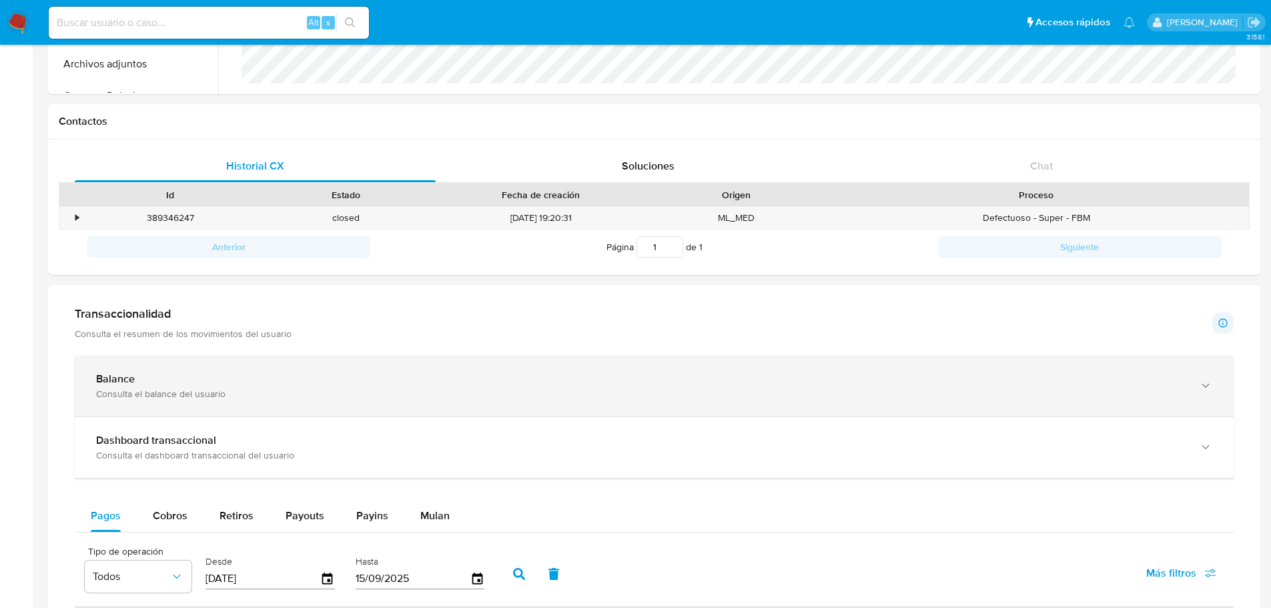
click at [279, 390] on div "Consulta el balance del usuario" at bounding box center [641, 394] width 1090 height 12
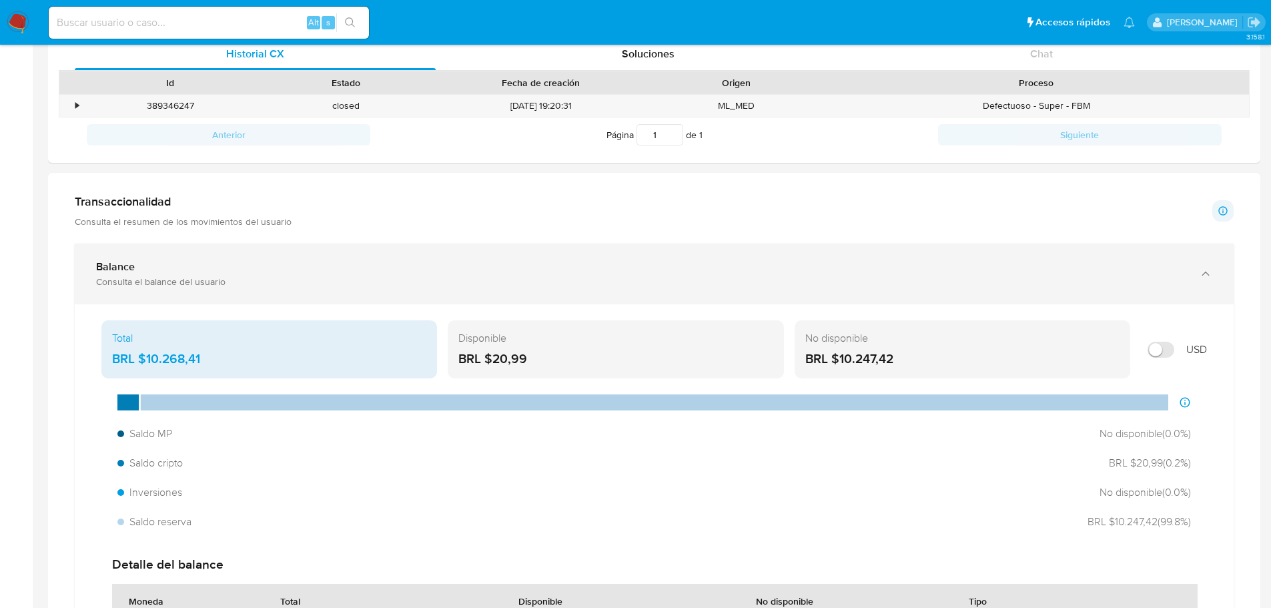
scroll to position [489, 0]
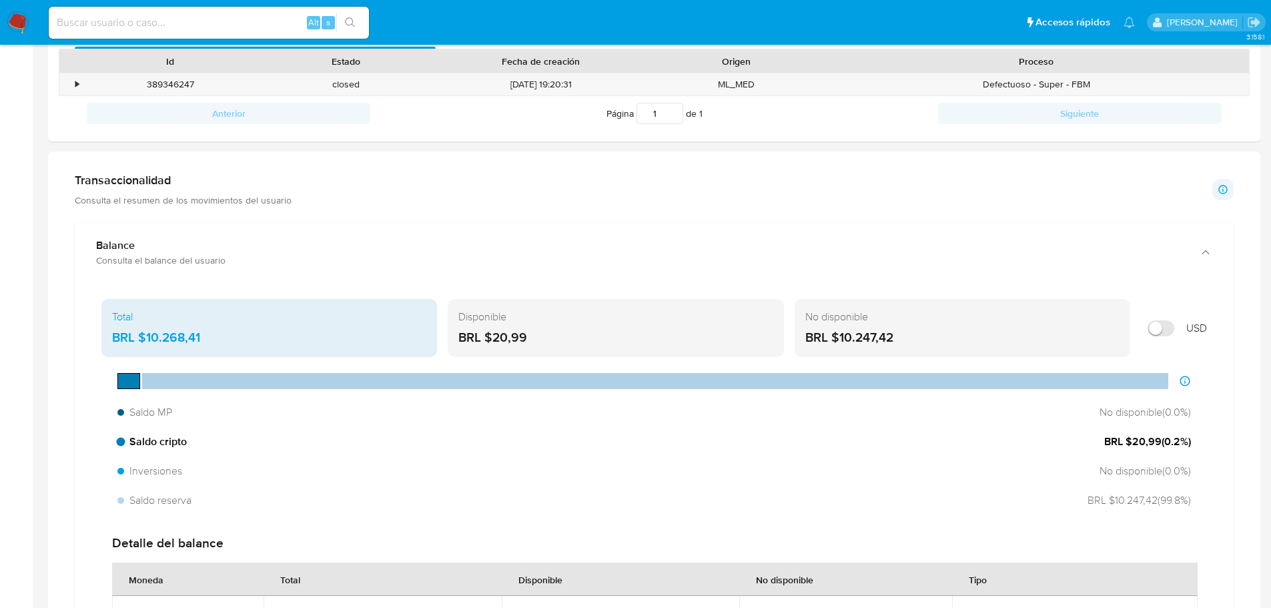
click at [196, 442] on div "Saldo cripto BRL $20,99 ( 0.2 %)" at bounding box center [654, 441] width 1085 height 25
click at [170, 447] on span "Saldo cripto" at bounding box center [151, 441] width 69 height 15
click at [169, 446] on span "Saldo cripto" at bounding box center [151, 441] width 69 height 15
click at [1138, 440] on span "BRL $20,99 ( 0.2 %)" at bounding box center [1148, 441] width 87 height 15
click at [1174, 442] on span "BRL $20,99 ( 0.2 %)" at bounding box center [1148, 441] width 87 height 15
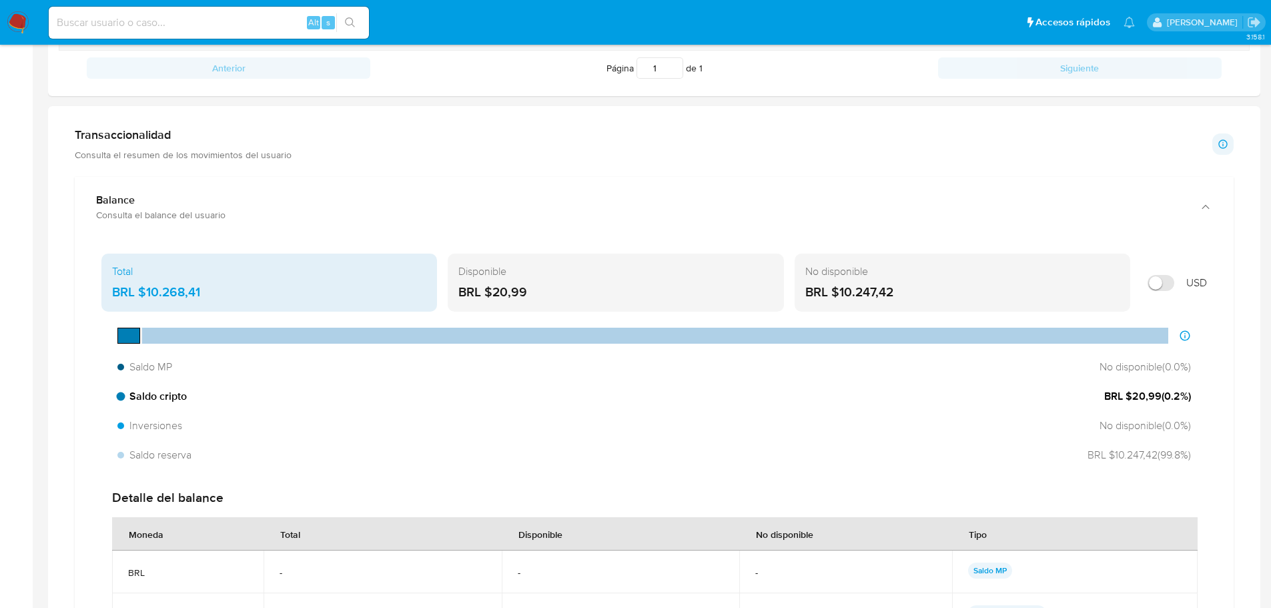
scroll to position [555, 0]
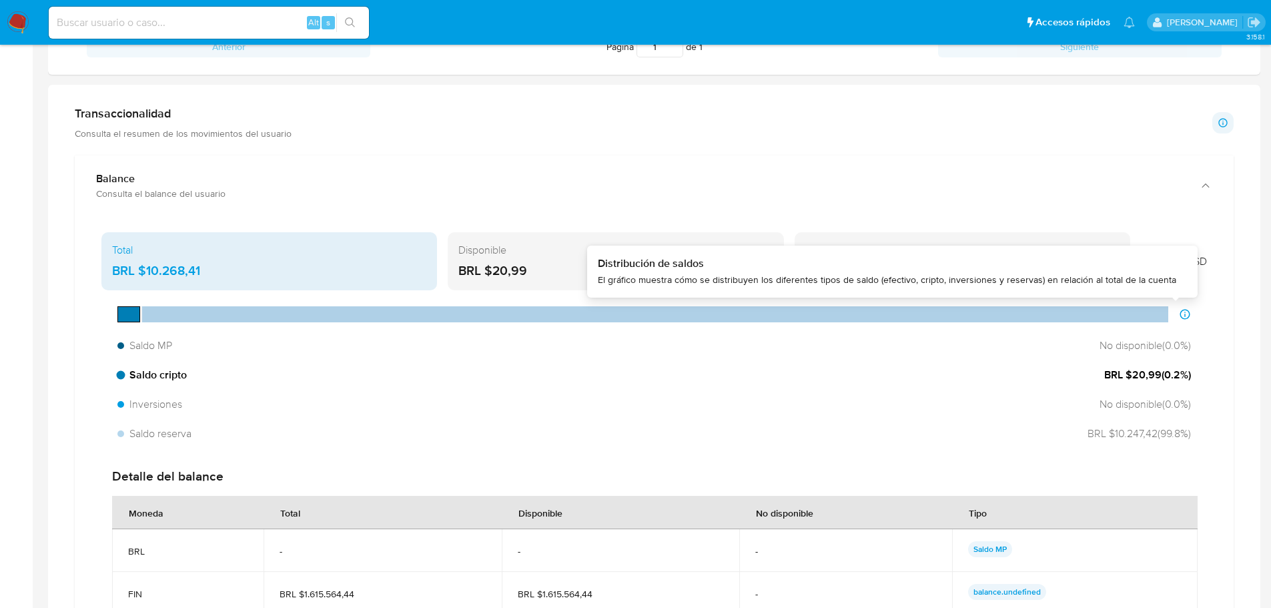
click at [1165, 379] on span "BRL $20,99 ( 0.2 %)" at bounding box center [1148, 375] width 87 height 15
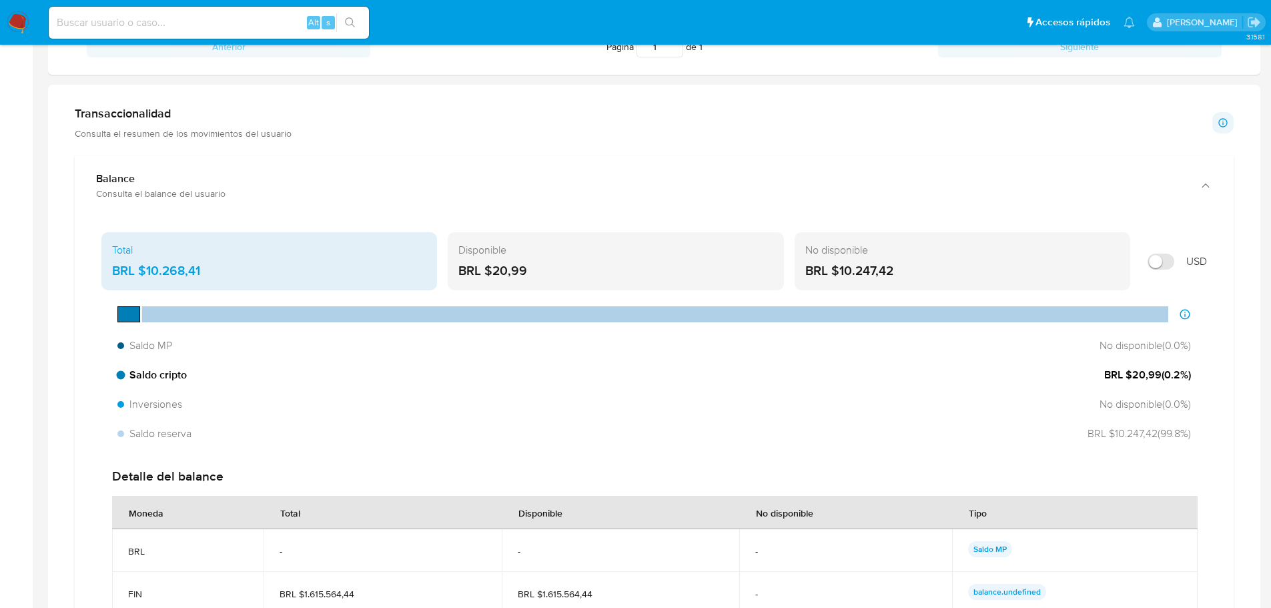
click at [1127, 383] on div "Saldo cripto BRL $20,99 ( 0.2 %)" at bounding box center [654, 374] width 1085 height 25
click at [1139, 372] on span "BRL $20,99 ( 0.2 %)" at bounding box center [1148, 375] width 87 height 15
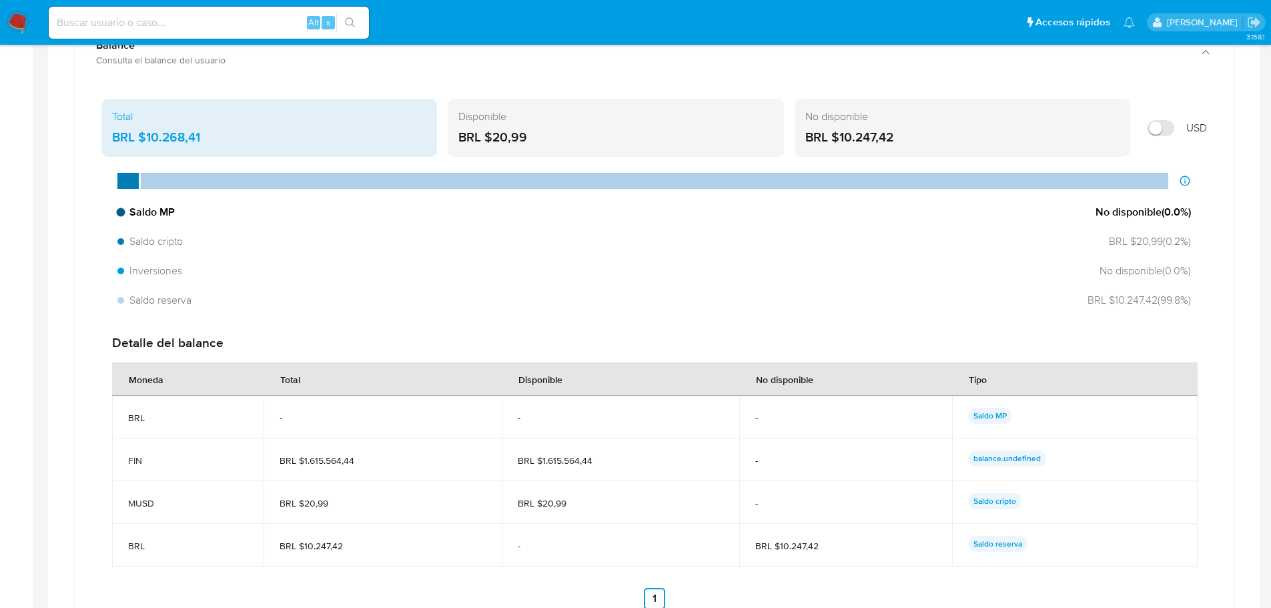
scroll to position [755, 0]
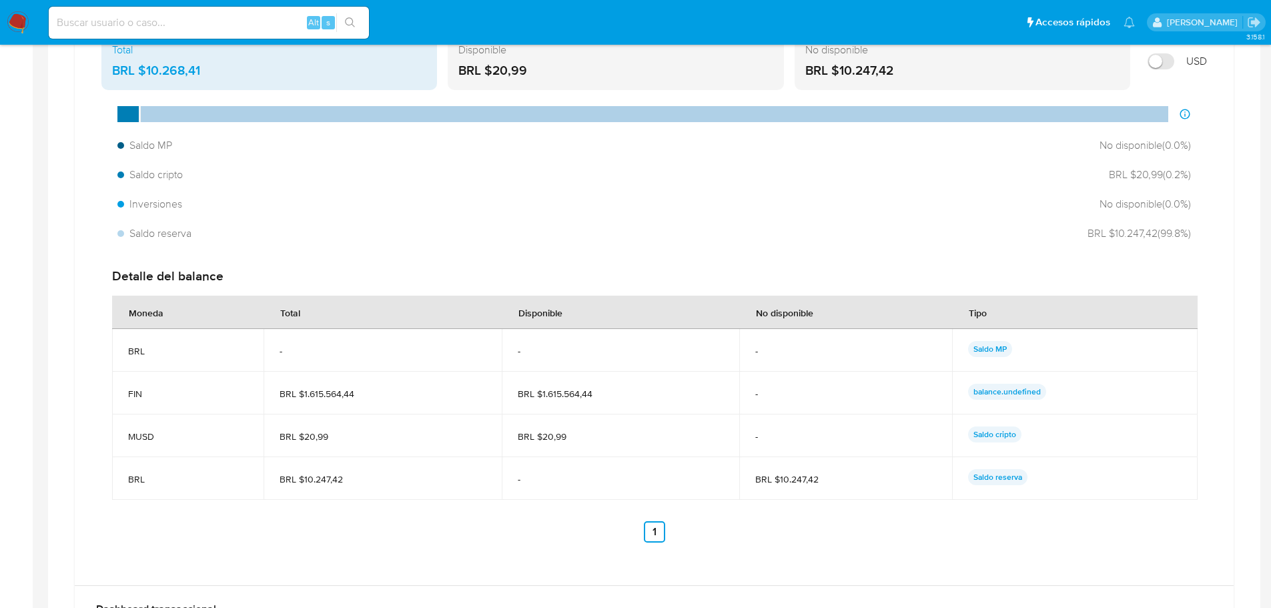
drag, startPoint x: 137, startPoint y: 436, endPoint x: 1044, endPoint y: 430, distance: 907.0
click at [1044, 430] on tr "MUSD BRL $20,99 BRL $20,99 - Saldo cripto" at bounding box center [655, 435] width 1086 height 43
click at [1041, 434] on div "Saldo cripto" at bounding box center [1075, 435] width 214 height 19
click at [161, 178] on span "Saldo cripto" at bounding box center [151, 175] width 69 height 15
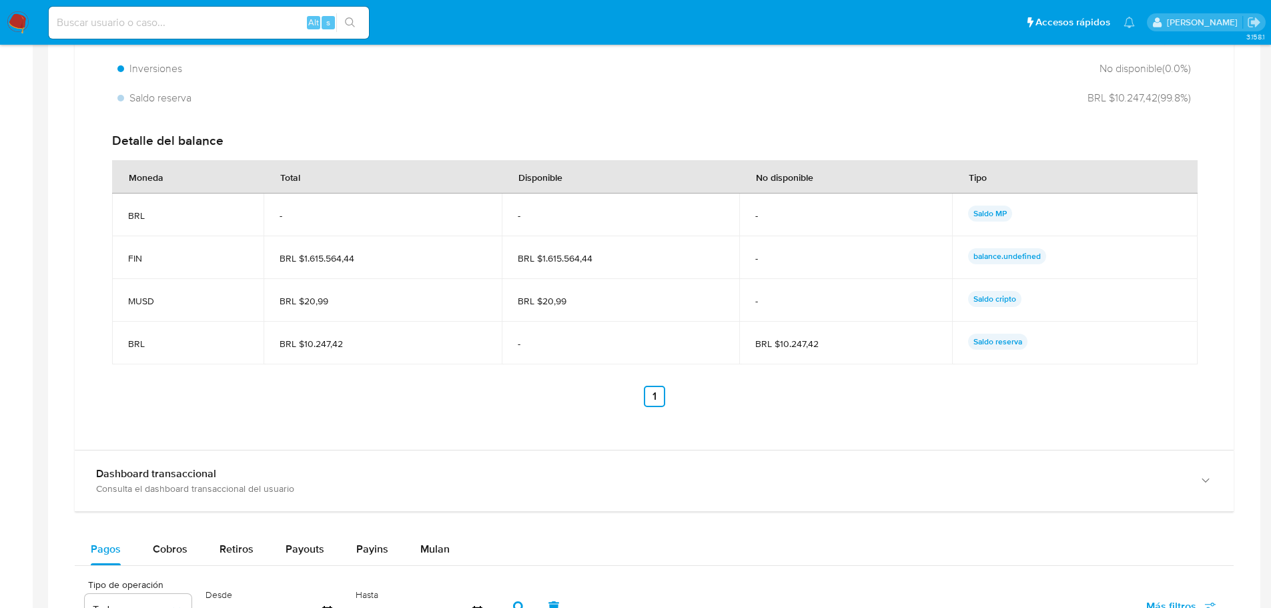
scroll to position [889, 0]
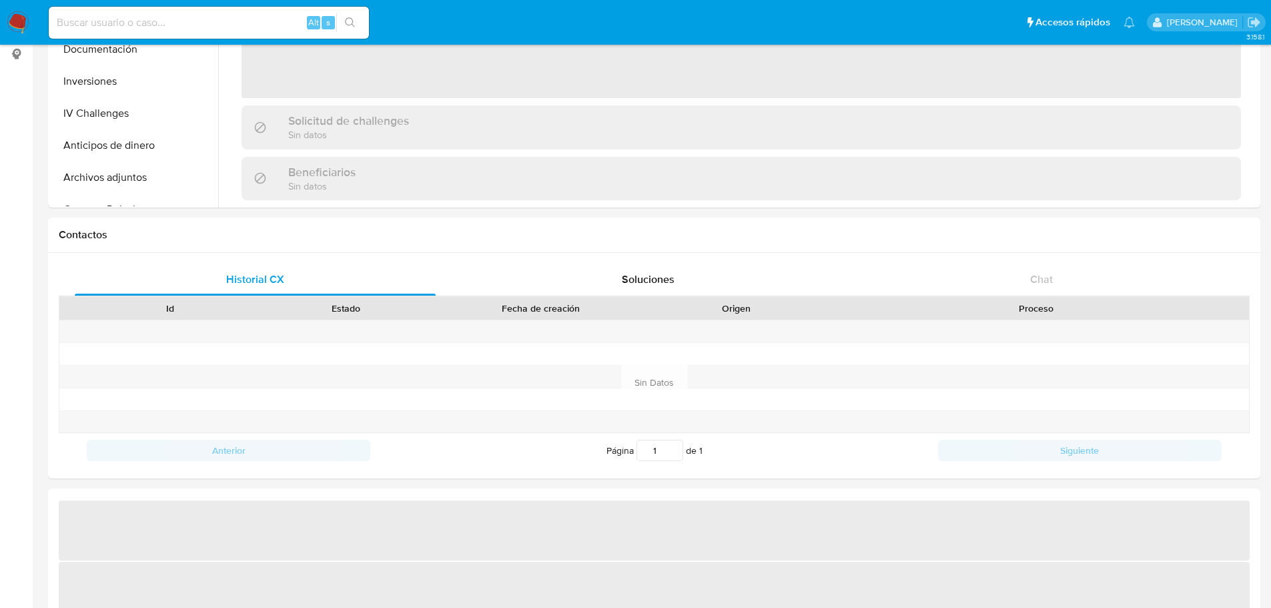
select select "10"
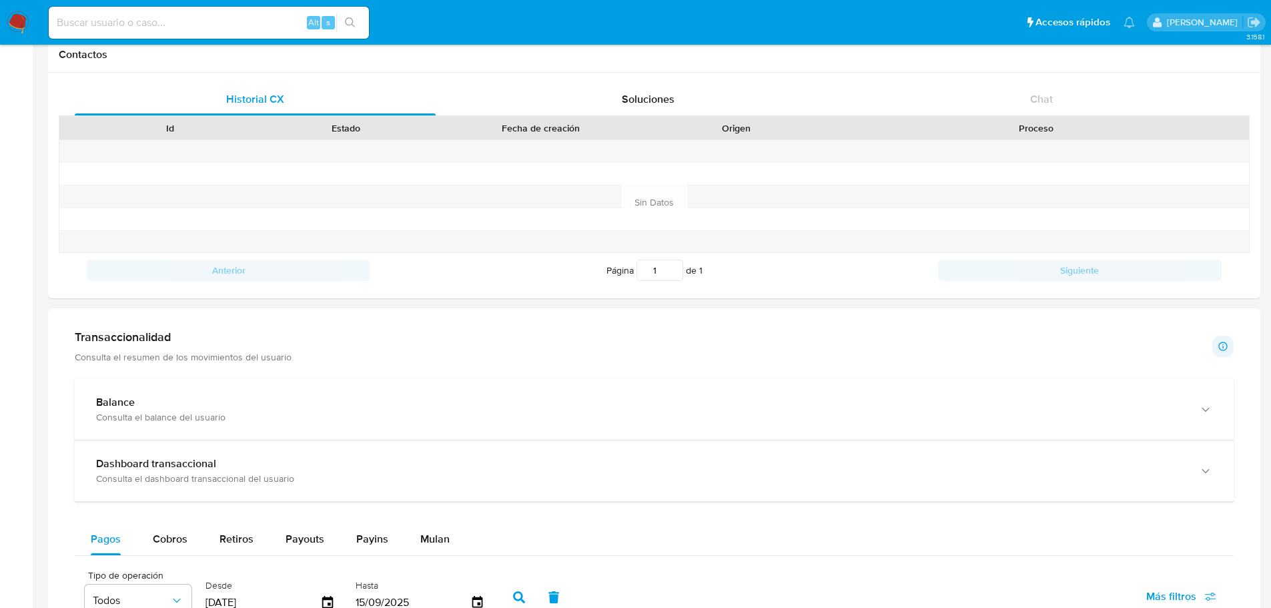
scroll to position [529, 0]
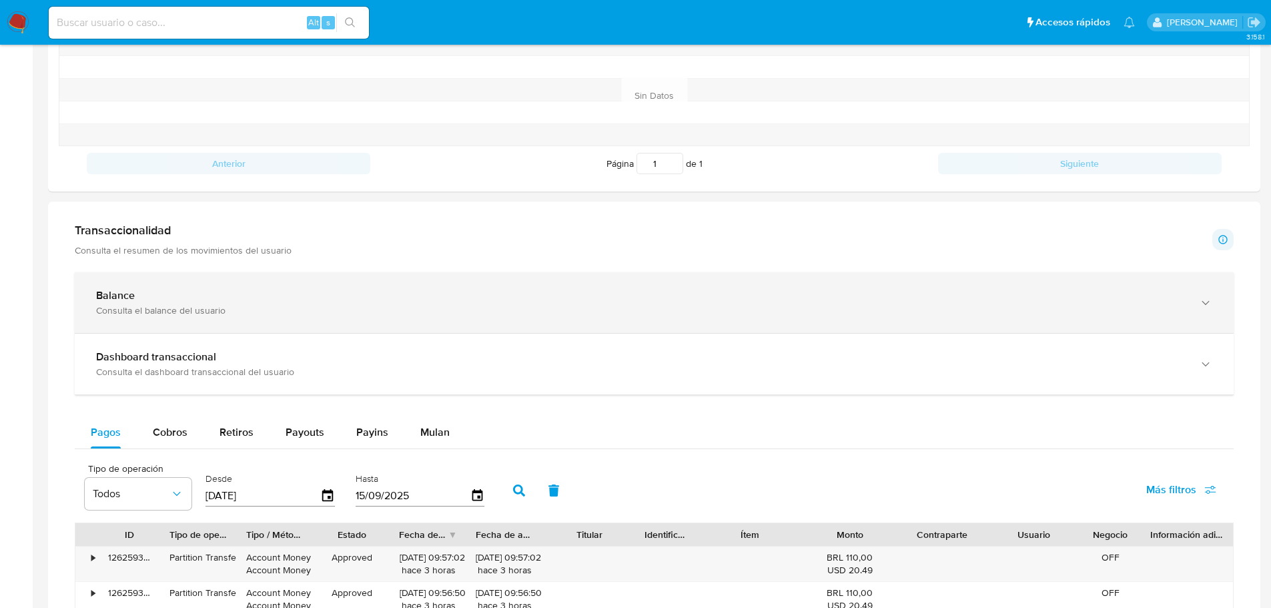
click at [295, 318] on div "Balance Consulta el balance del usuario" at bounding box center [654, 302] width 1159 height 61
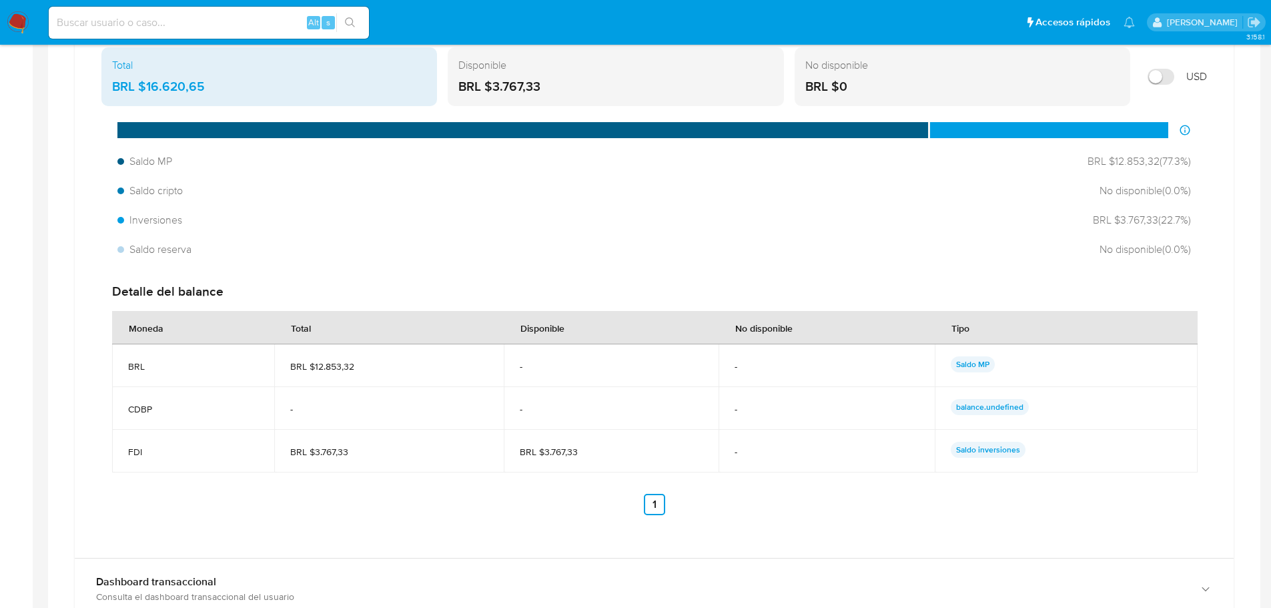
scroll to position [862, 0]
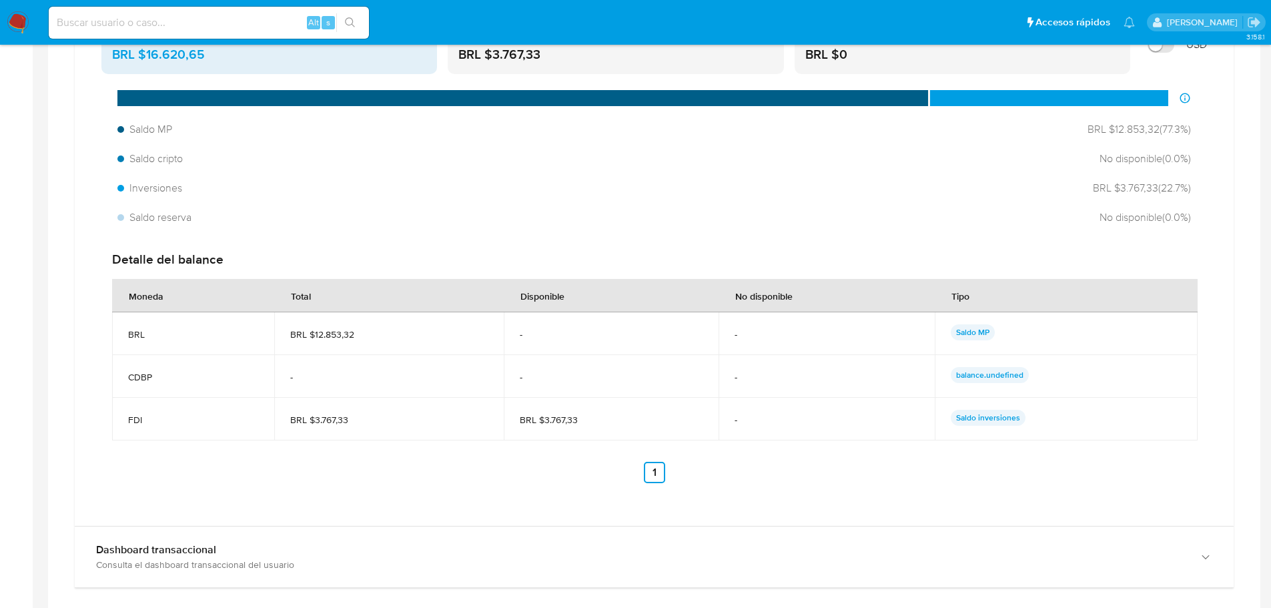
drag, startPoint x: 132, startPoint y: 378, endPoint x: 174, endPoint y: 378, distance: 41.4
click at [174, 378] on span "CDBP" at bounding box center [193, 377] width 130 height 12
click at [167, 399] on td "FDI" at bounding box center [193, 419] width 162 height 43
click at [129, 422] on span "FDI" at bounding box center [193, 420] width 130 height 12
drag, startPoint x: 137, startPoint y: 370, endPoint x: 1072, endPoint y: 370, distance: 934.4
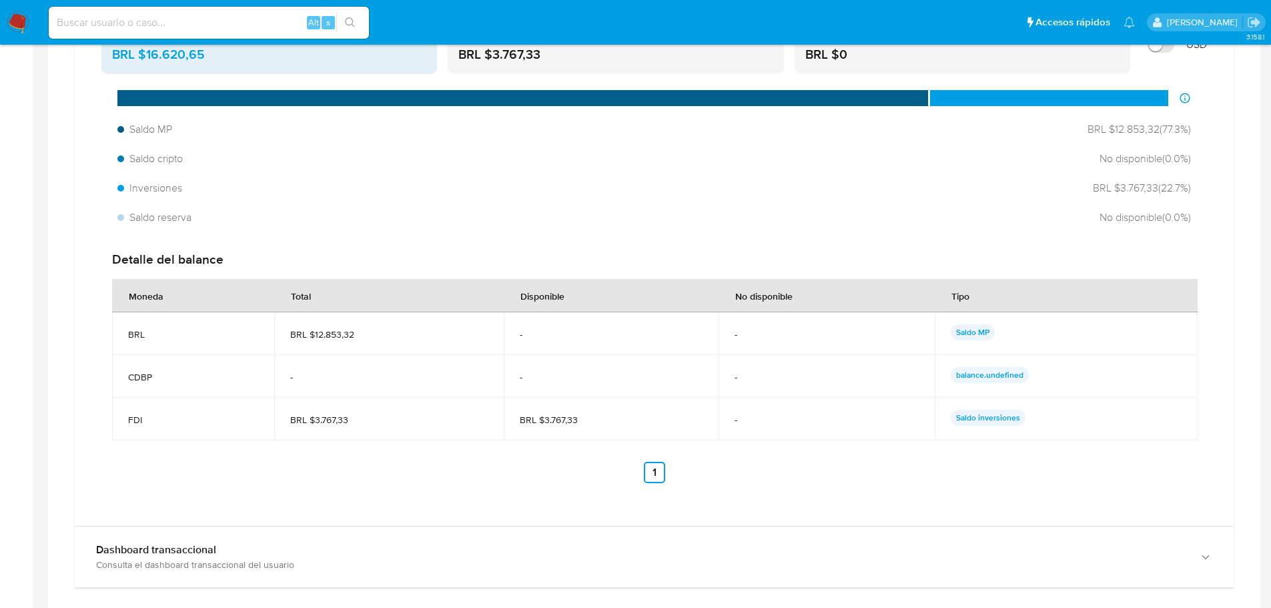
click at [1072, 370] on tr "CDBP - - - balance.undefined" at bounding box center [655, 376] width 1086 height 43
click at [1073, 378] on div "balance.undefined" at bounding box center [1066, 376] width 231 height 19
click at [986, 375] on p "balance.undefined" at bounding box center [990, 375] width 78 height 16
click at [996, 406] on td "Saldo inversiones" at bounding box center [1066, 419] width 263 height 43
click at [959, 332] on p "Saldo MP" at bounding box center [973, 332] width 44 height 16
